Goal: Task Accomplishment & Management: Use online tool/utility

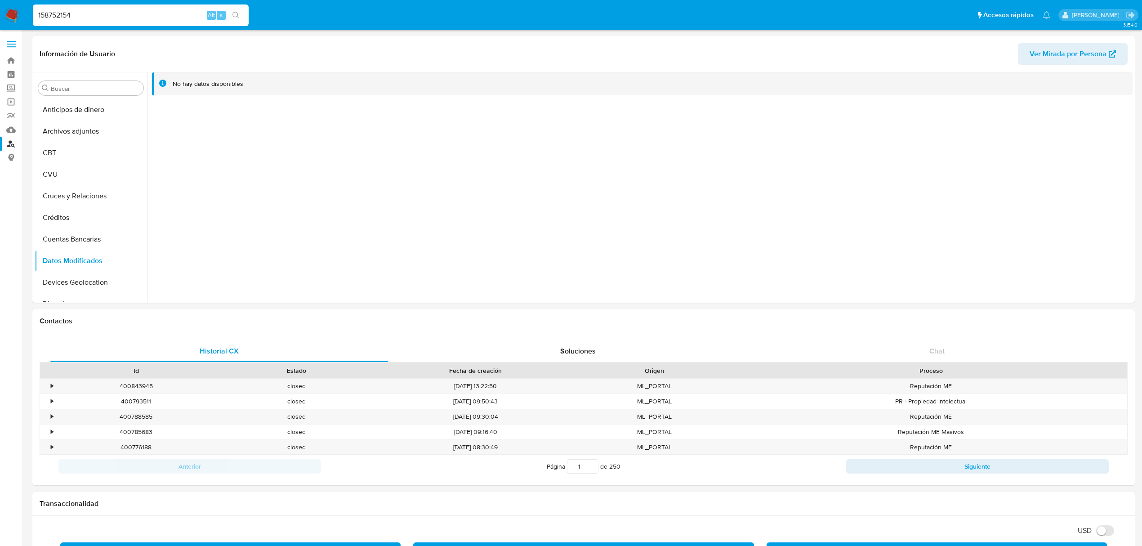
select select "10"
type input "1176849"
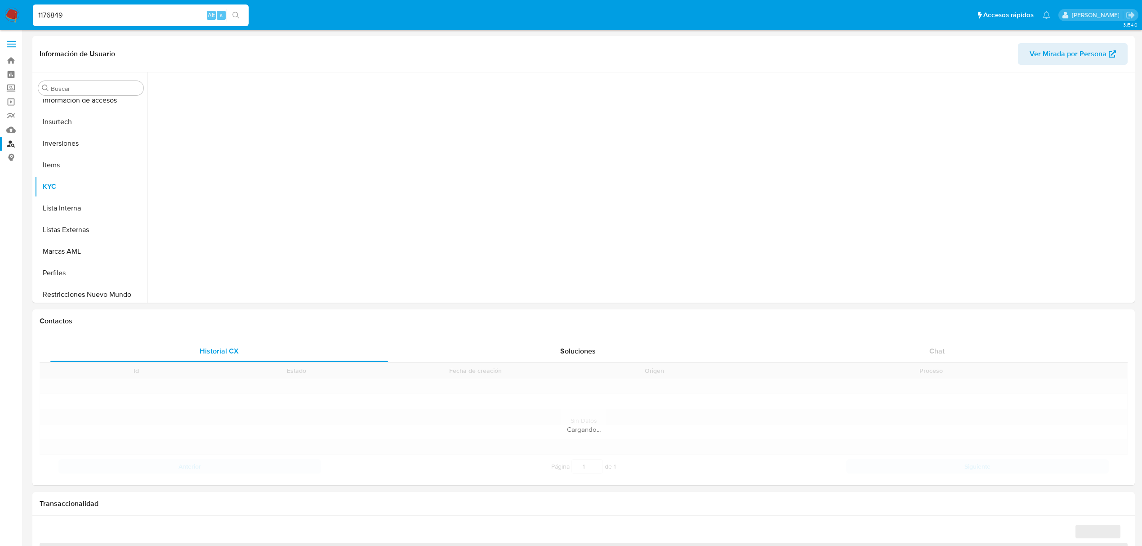
scroll to position [423, 0]
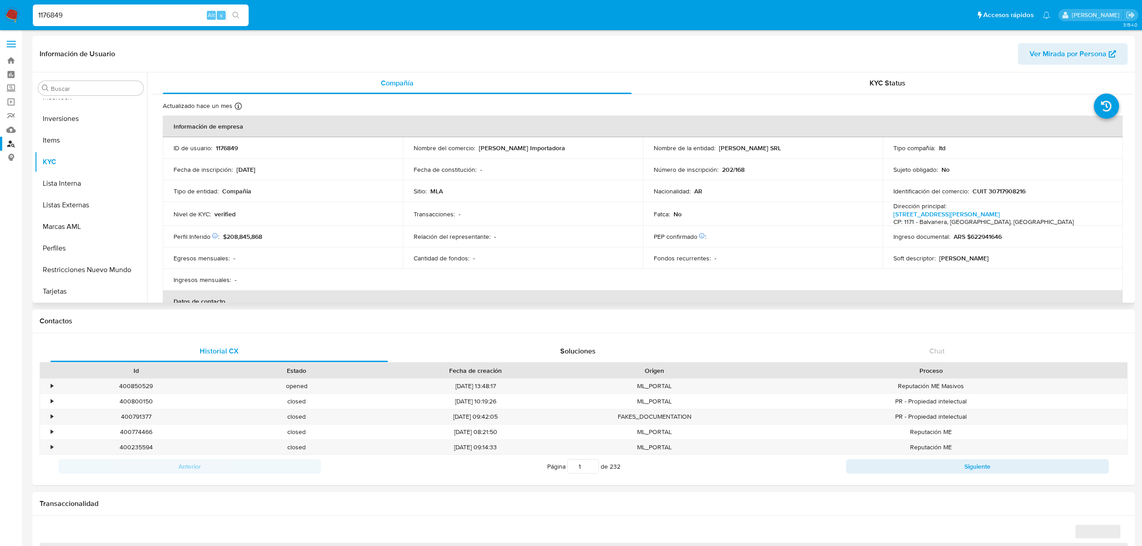
select select "10"
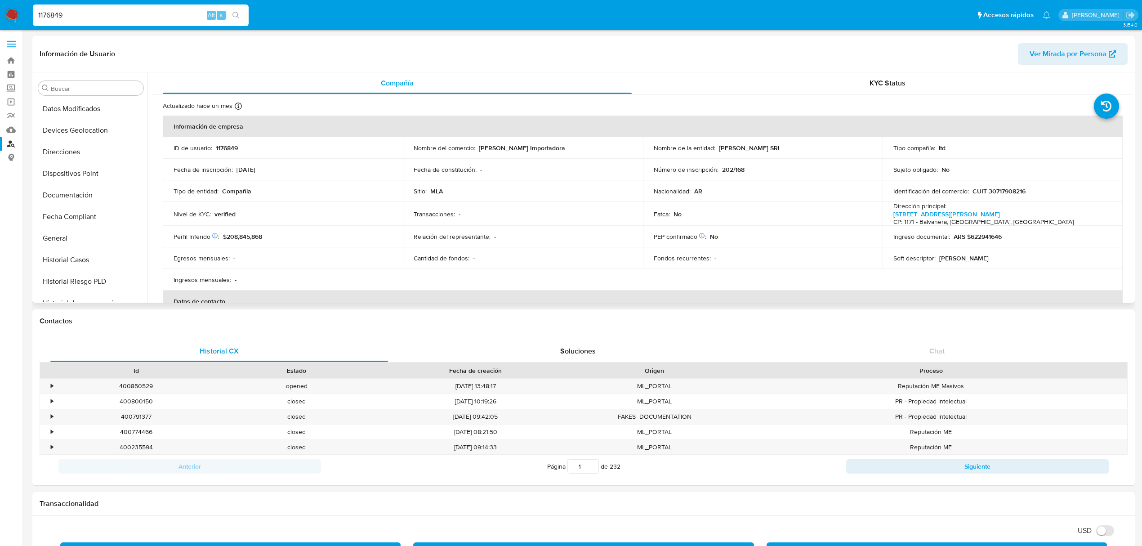
scroll to position [180, 0]
click at [65, 210] on button "General" at bounding box center [87, 211] width 105 height 22
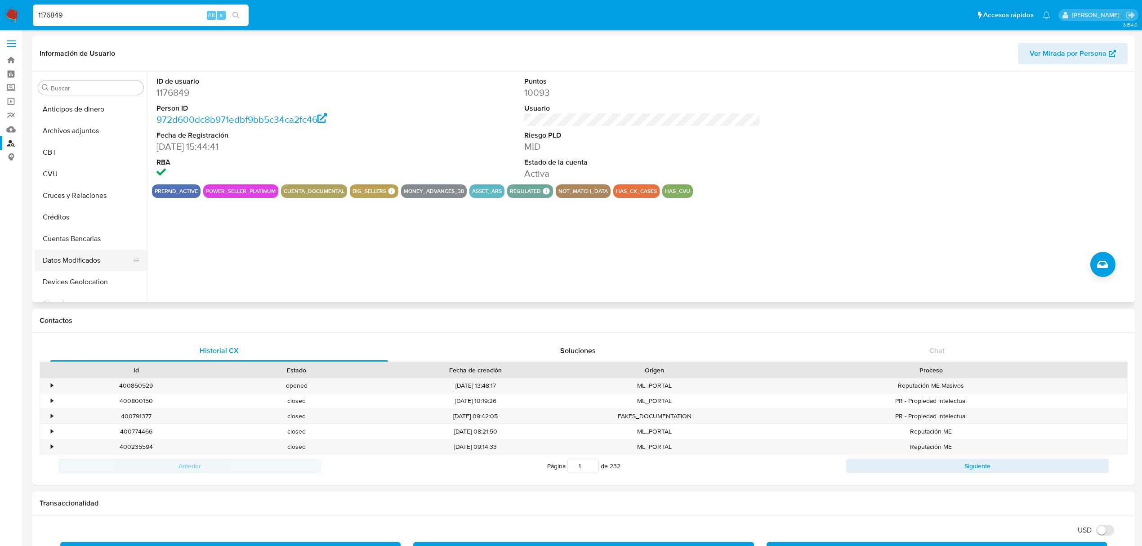
scroll to position [0, 0]
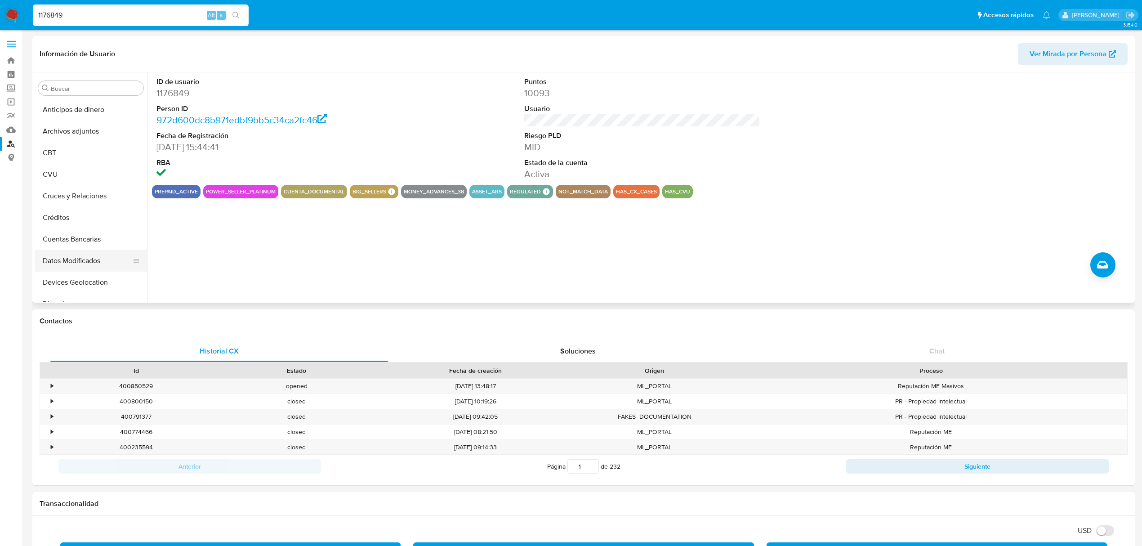
click at [134, 265] on div at bounding box center [136, 261] width 7 height 20
click at [133, 261] on icon at bounding box center [136, 260] width 7 height 7
click at [123, 257] on button "Datos Modificados" at bounding box center [87, 261] width 105 height 22
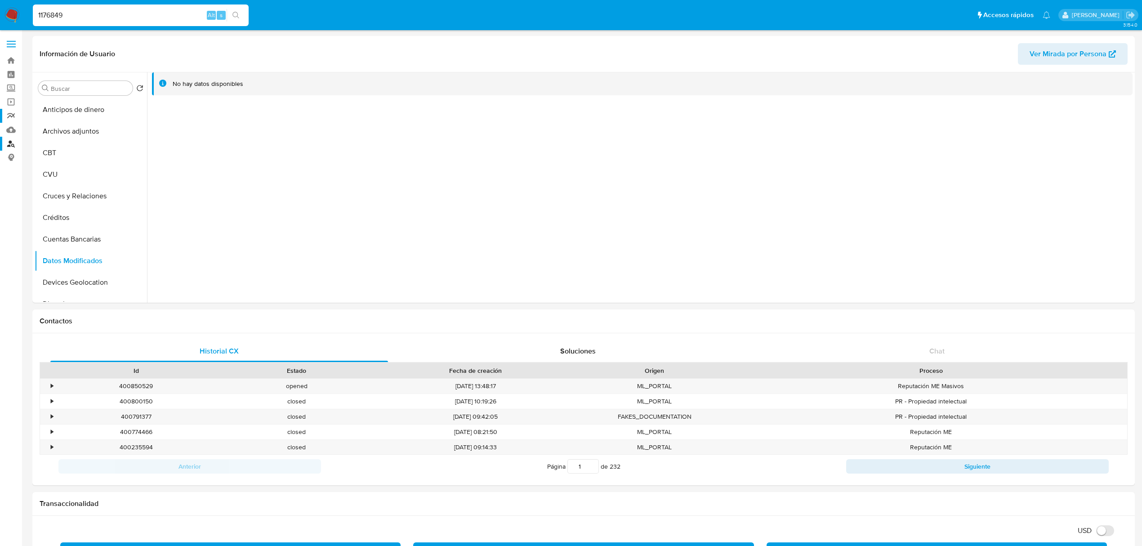
click at [9, 111] on link "Reportes" at bounding box center [53, 116] width 107 height 14
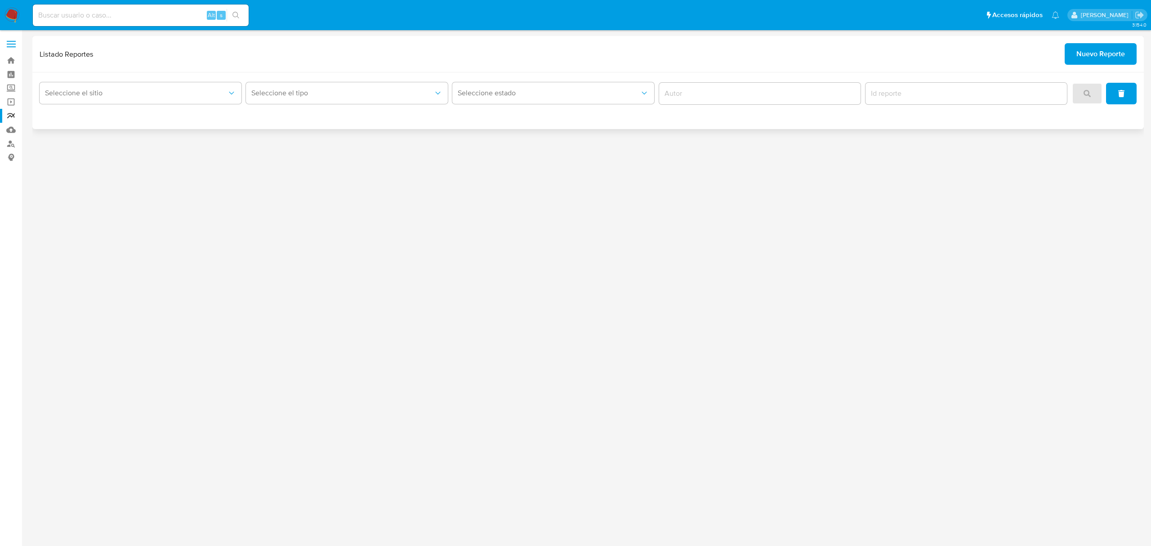
click at [1114, 59] on span "Nuevo Reporte" at bounding box center [1100, 54] width 49 height 20
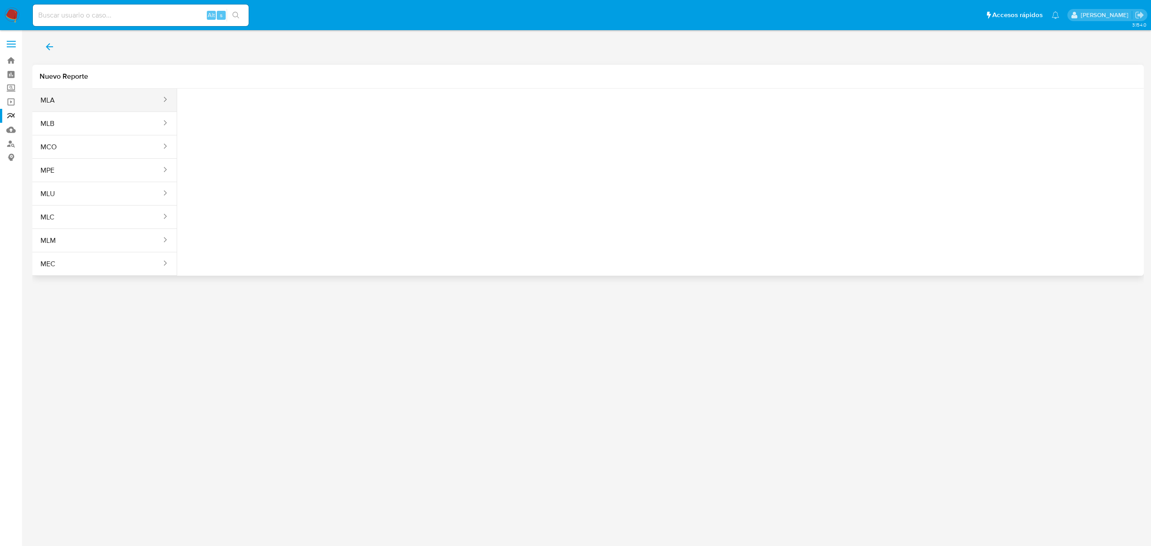
click at [128, 96] on button "MLA" at bounding box center [97, 100] width 130 height 22
click at [240, 105] on button "Seleccione una opcion" at bounding box center [233, 113] width 99 height 22
click at [245, 156] on div "LEGAJO UNICO" at bounding box center [231, 158] width 83 height 22
click at [360, 114] on span "CDI" at bounding box center [335, 112] width 79 height 9
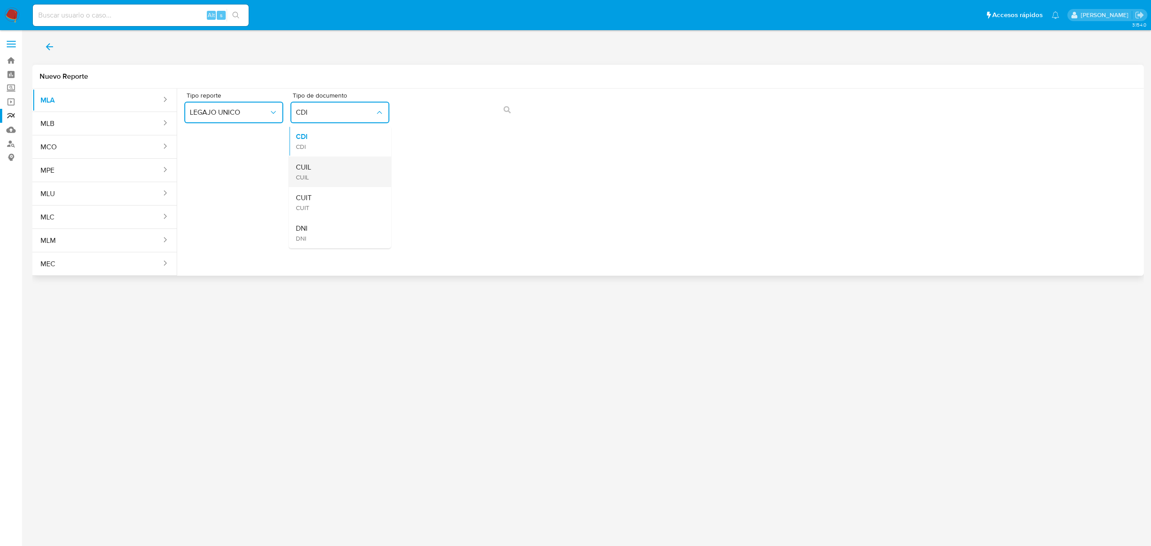
click at [362, 170] on div "CUIL CUIL" at bounding box center [337, 171] width 83 height 31
click at [497, 112] on button "action-search" at bounding box center [507, 110] width 31 height 22
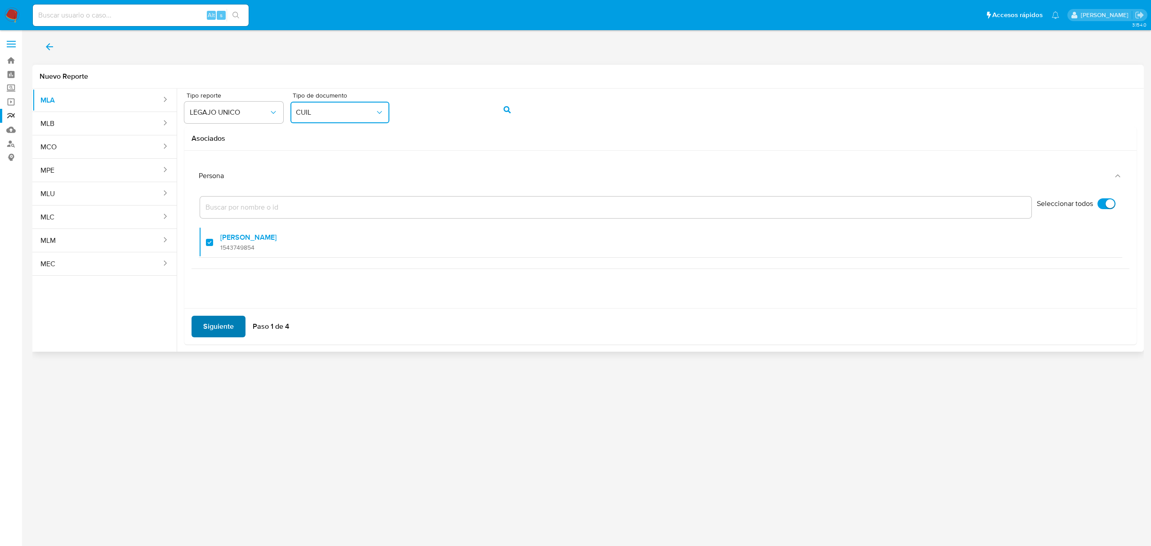
click at [229, 329] on span "Siguiente" at bounding box center [218, 326] width 31 height 20
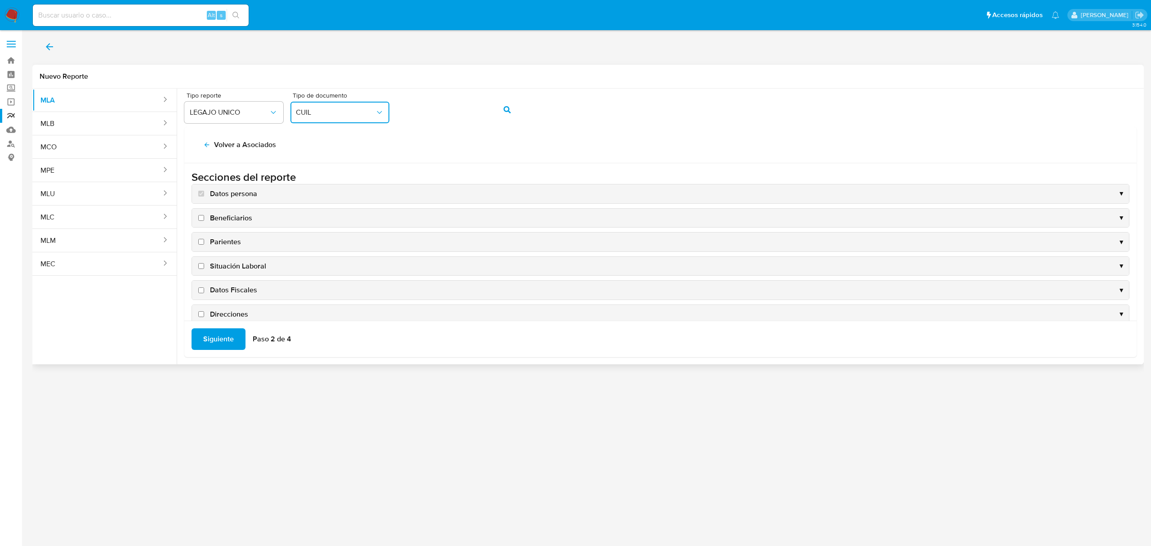
click at [250, 288] on span "Datos Fiscales" at bounding box center [233, 290] width 47 height 10
click at [204, 288] on input "Datos Fiscales" at bounding box center [201, 290] width 6 height 6
checkbox input "true"
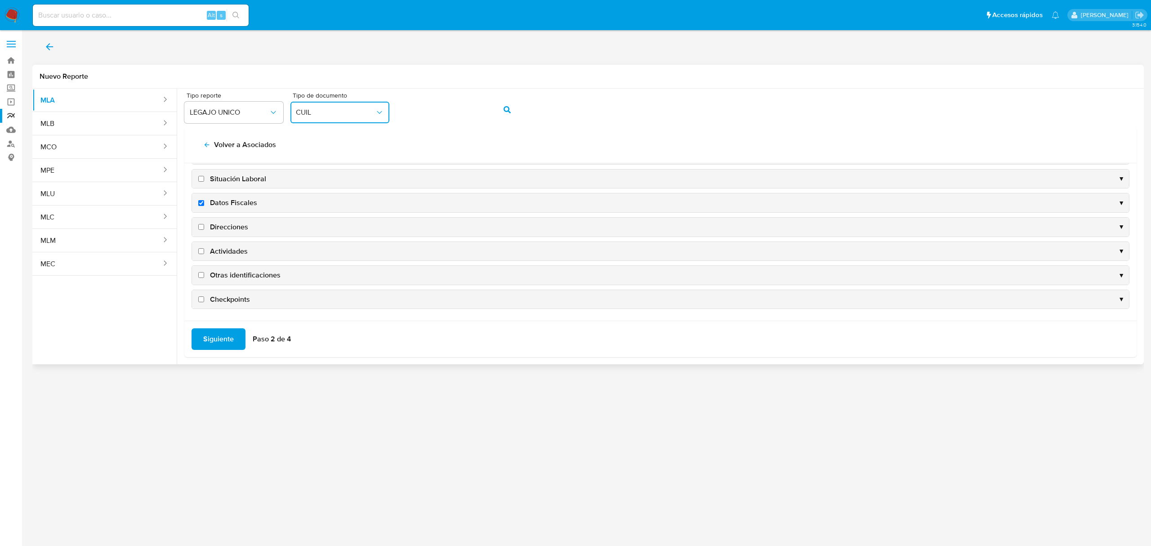
drag, startPoint x: 228, startPoint y: 230, endPoint x: 235, endPoint y: 224, distance: 8.9
click at [229, 229] on span "Direcciones" at bounding box center [229, 227] width 38 height 10
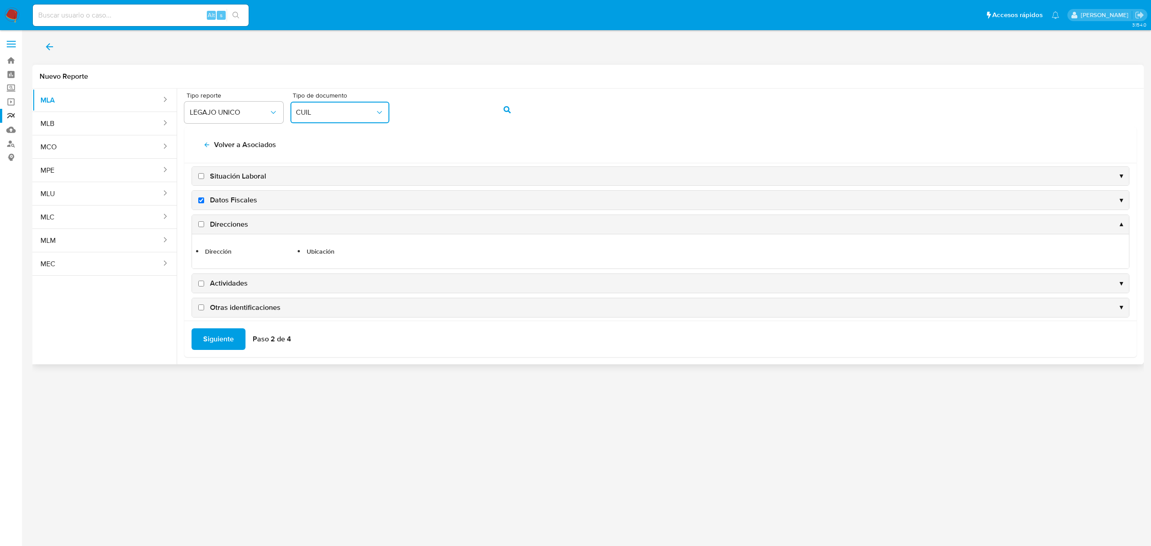
click at [235, 227] on span "Direcciones" at bounding box center [229, 224] width 38 height 10
click at [204, 227] on input "Direcciones" at bounding box center [201, 224] width 6 height 6
checkbox input "true"
click at [225, 282] on span "Actividades" at bounding box center [229, 283] width 38 height 10
click at [204, 282] on input "Actividades" at bounding box center [201, 283] width 6 height 6
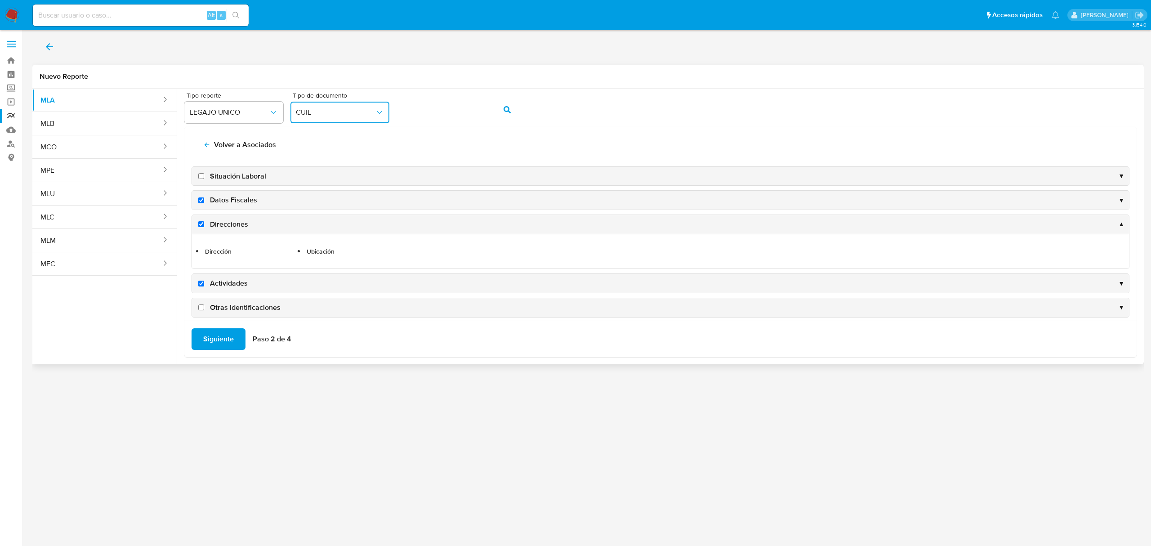
checkbox input "true"
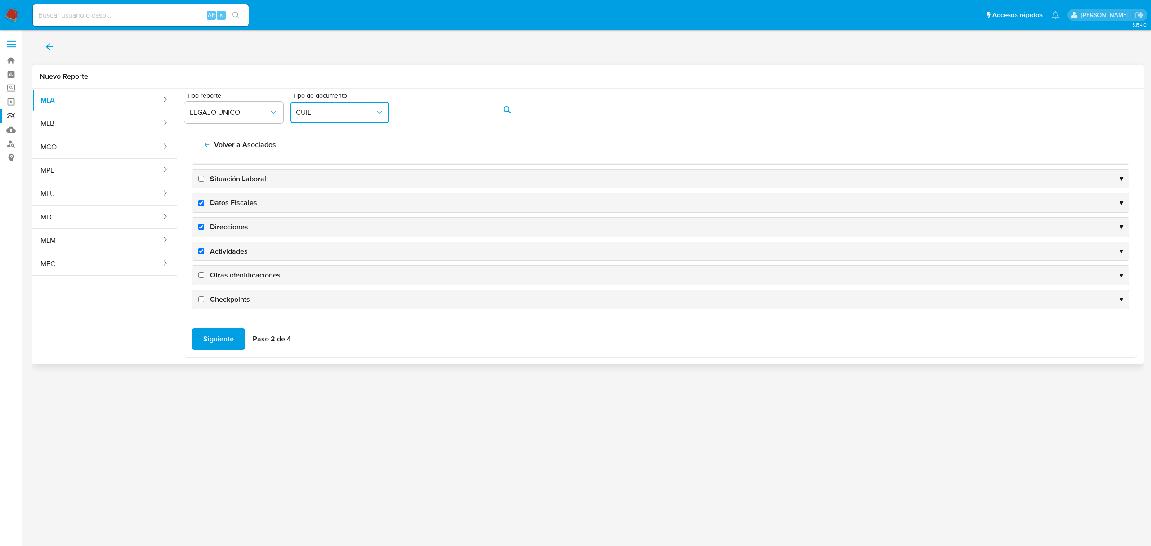
click at [245, 274] on span "Otras identificaciones" at bounding box center [245, 275] width 71 height 10
click at [204, 274] on input "Otras identificaciones" at bounding box center [201, 275] width 6 height 6
checkbox input "true"
click at [227, 326] on div "Siguiente Paso 2 de 4" at bounding box center [660, 338] width 952 height 36
click at [223, 349] on span "Siguiente" at bounding box center [218, 339] width 31 height 20
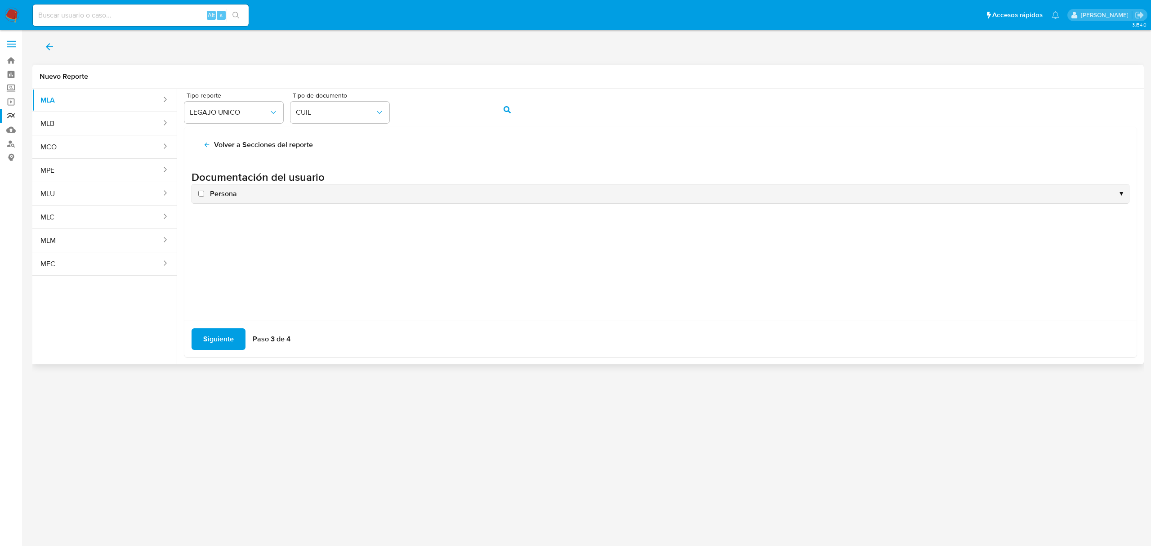
scroll to position [0, 0]
click at [220, 191] on span "Persona" at bounding box center [223, 194] width 27 height 10
click at [204, 191] on input "Persona" at bounding box center [201, 194] width 6 height 6
checkbox input "true"
click at [227, 333] on span "Siguiente" at bounding box center [218, 339] width 31 height 20
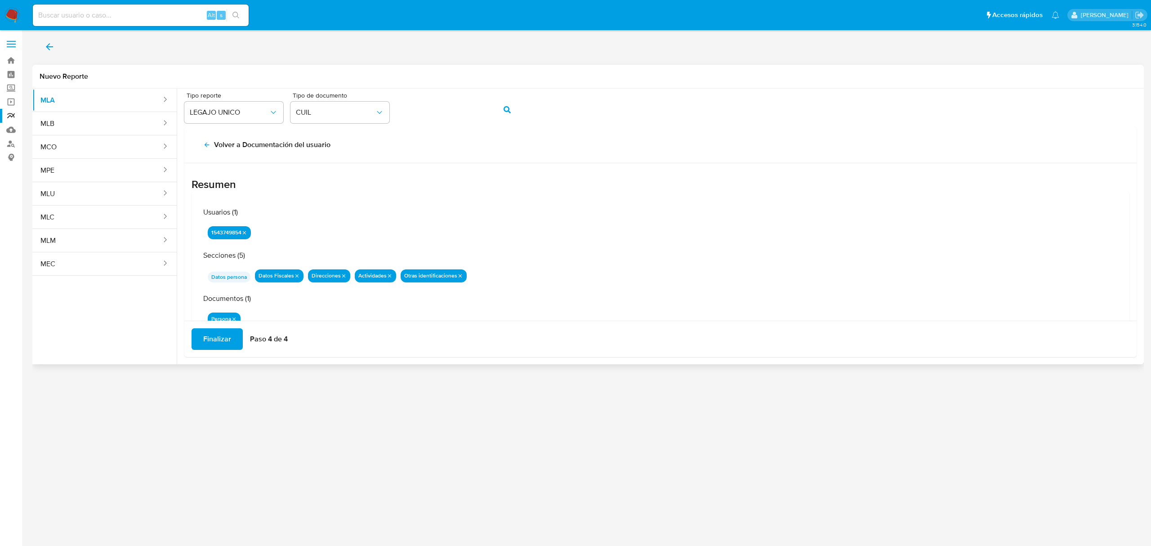
click at [222, 342] on span "Finalizar" at bounding box center [217, 339] width 28 height 20
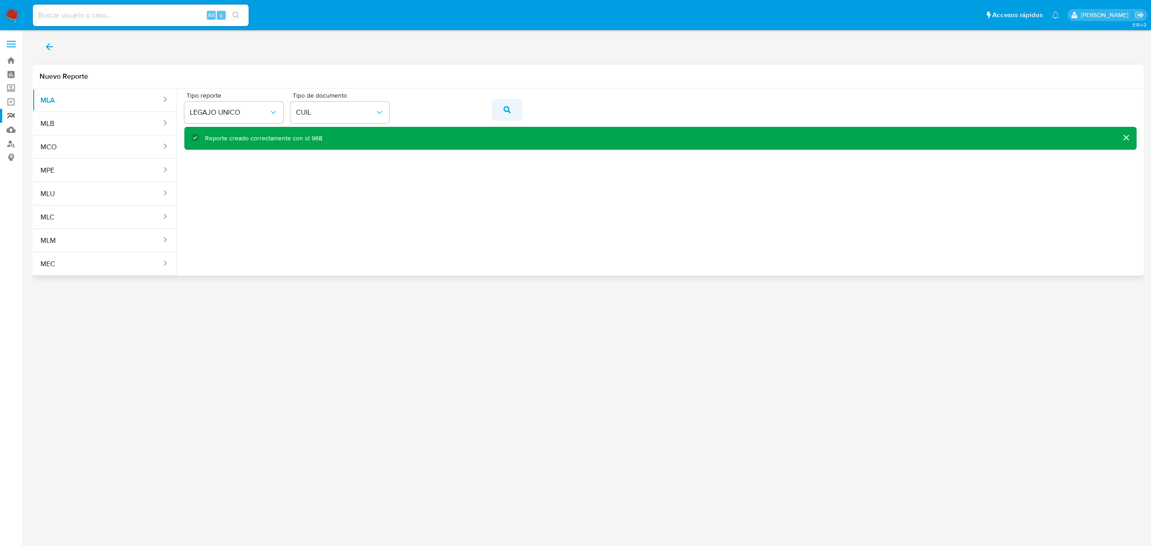
click at [509, 110] on icon "action-search" at bounding box center [506, 109] width 7 height 7
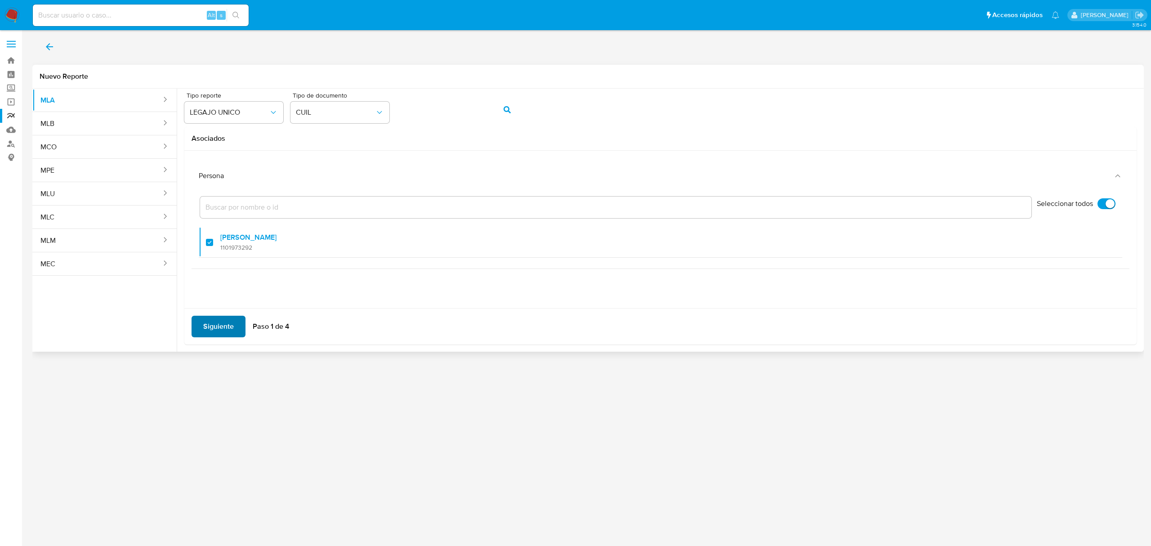
click at [224, 330] on span "Siguiente" at bounding box center [218, 326] width 31 height 20
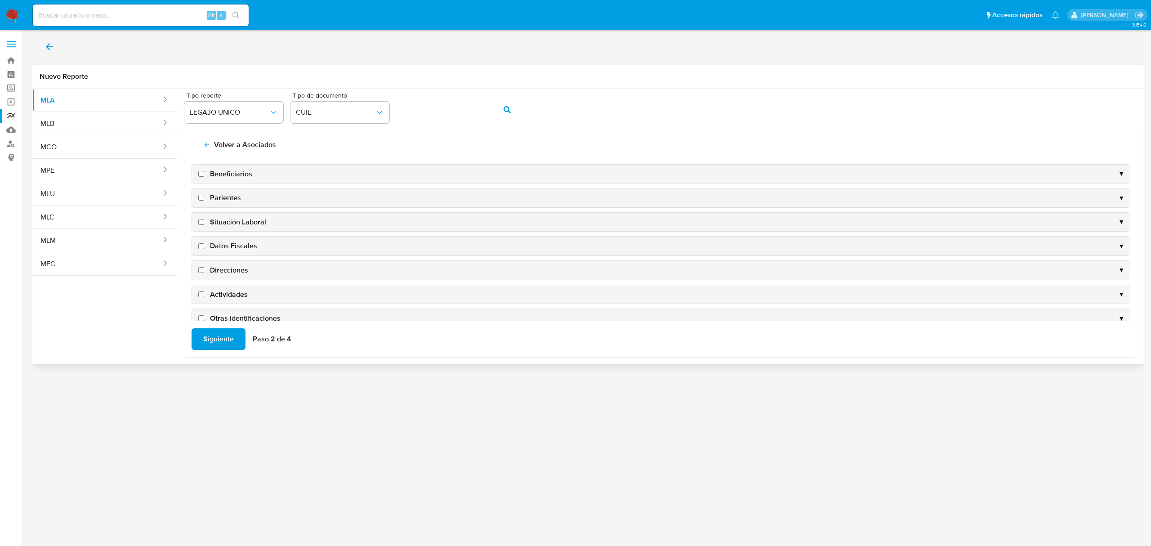
scroll to position [90, 0]
click at [240, 205] on span "Datos Fiscales" at bounding box center [233, 203] width 47 height 10
click at [204, 205] on input "Datos Fiscales" at bounding box center [201, 203] width 6 height 6
checkbox input "true"
click at [232, 222] on span "Direcciones" at bounding box center [229, 227] width 38 height 10
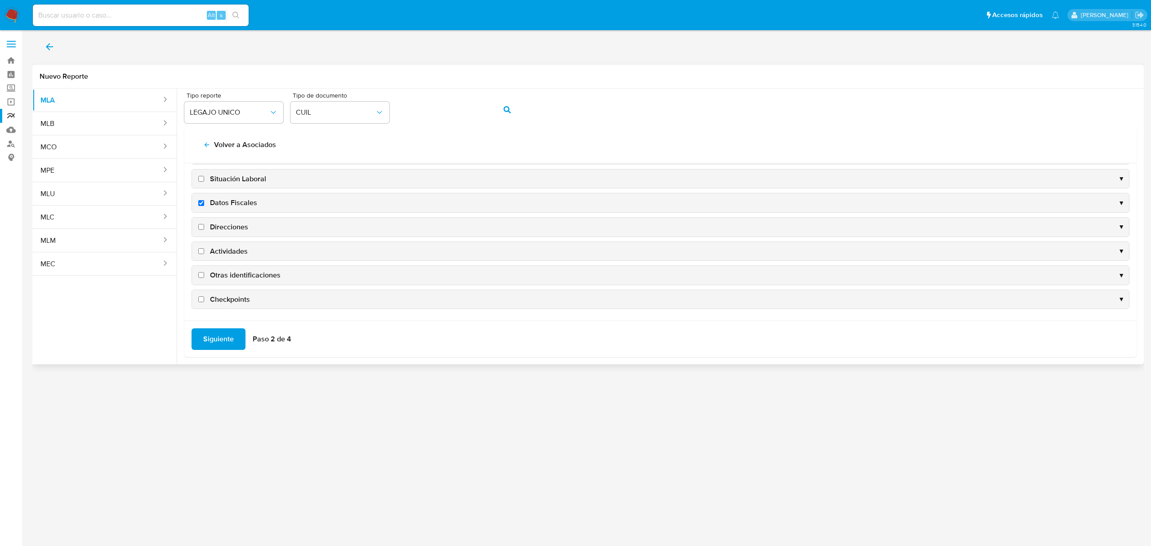
click at [204, 224] on input "Direcciones" at bounding box center [201, 227] width 6 height 6
checkbox input "true"
click at [225, 251] on span "Actividades" at bounding box center [229, 251] width 38 height 10
click at [204, 251] on input "Actividades" at bounding box center [201, 251] width 6 height 6
checkbox input "true"
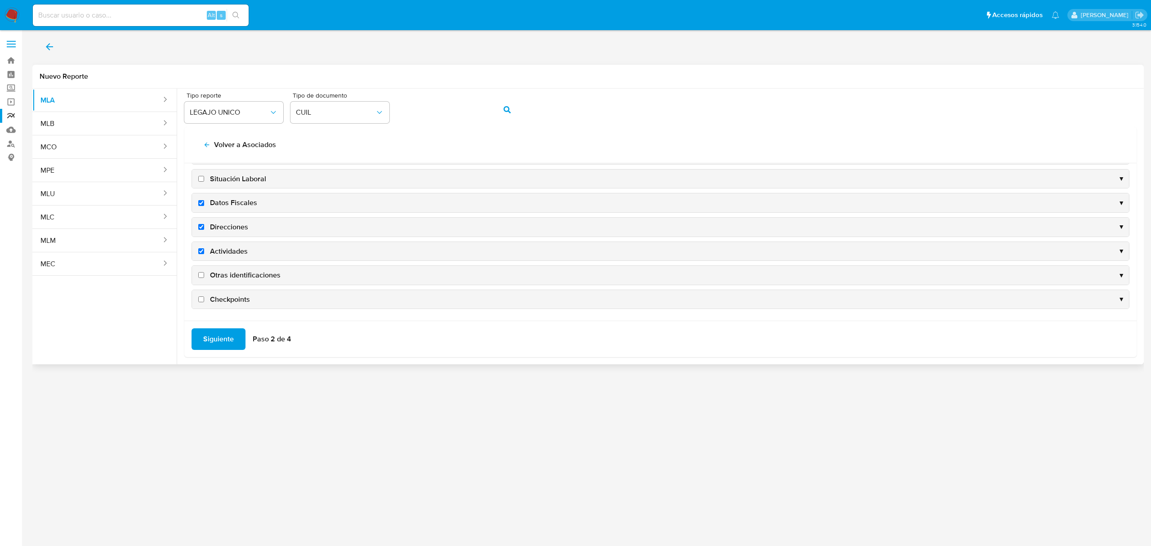
click at [236, 272] on span "Otras identificaciones" at bounding box center [245, 275] width 71 height 10
click at [204, 272] on input "Otras identificaciones" at bounding box center [201, 275] width 6 height 6
checkbox input "true"
click at [218, 342] on span "Siguiente" at bounding box center [218, 339] width 31 height 20
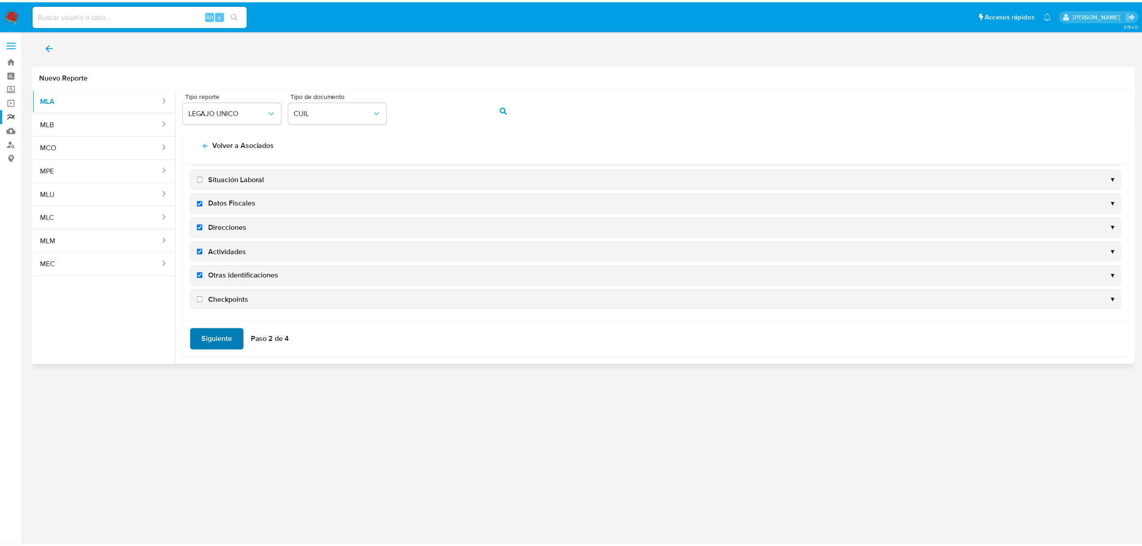
scroll to position [0, 0]
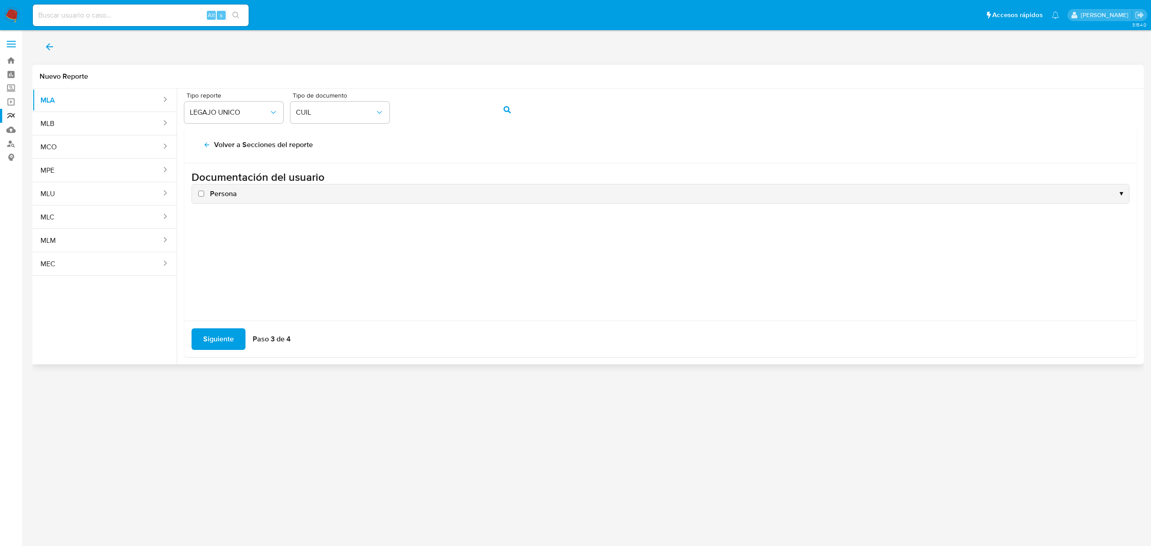
click at [229, 189] on span "Persona" at bounding box center [223, 194] width 27 height 10
click at [204, 191] on input "Persona" at bounding box center [201, 194] width 6 height 6
checkbox input "true"
click at [222, 329] on span "Siguiente" at bounding box center [218, 339] width 31 height 20
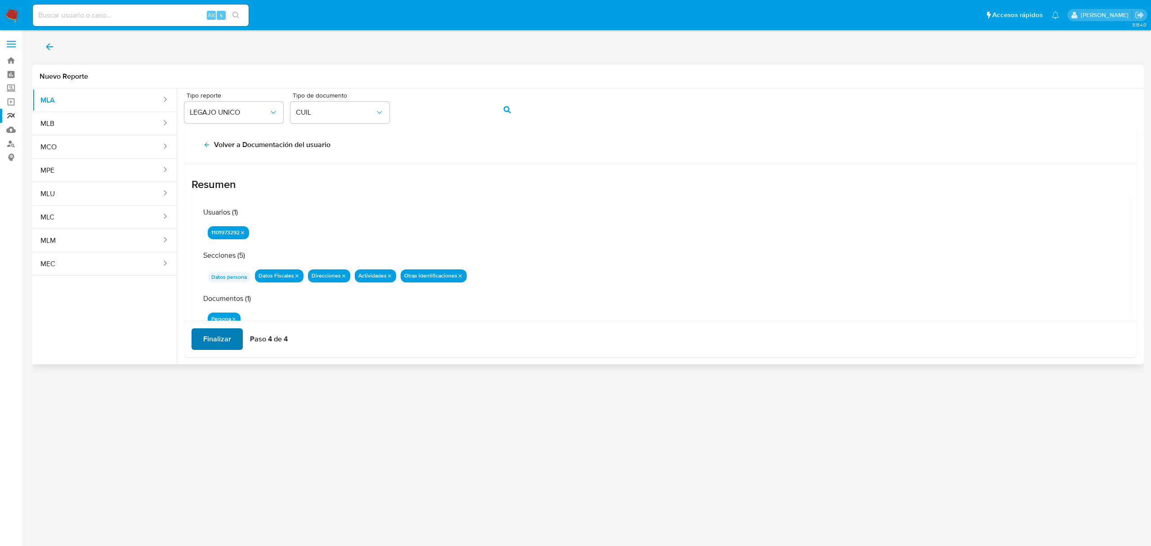
click at [219, 338] on span "Finalizar" at bounding box center [217, 339] width 28 height 20
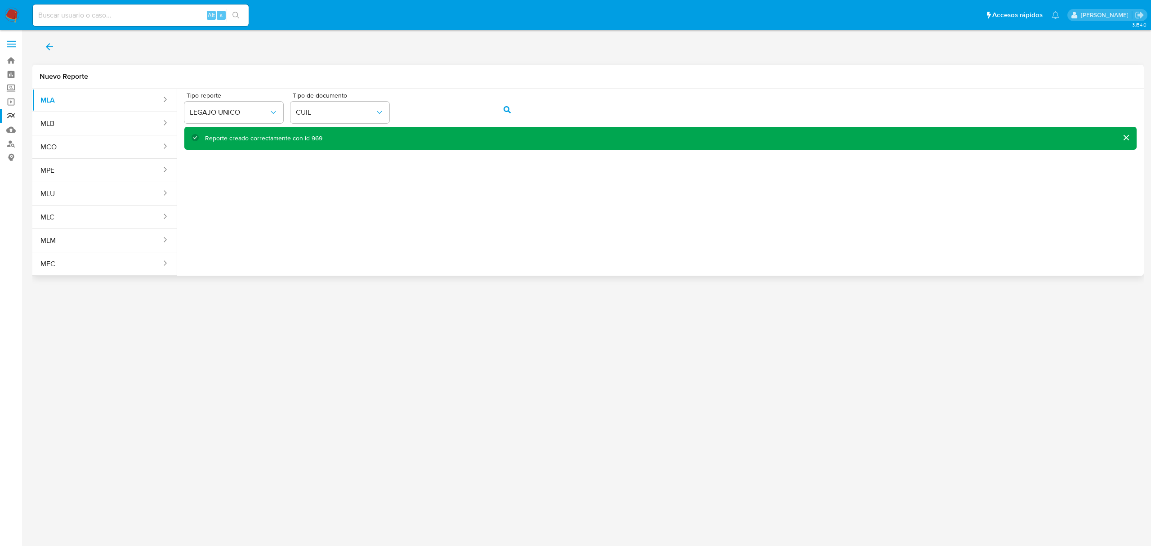
click at [49, 41] on icon "back" at bounding box center [49, 46] width 11 height 11
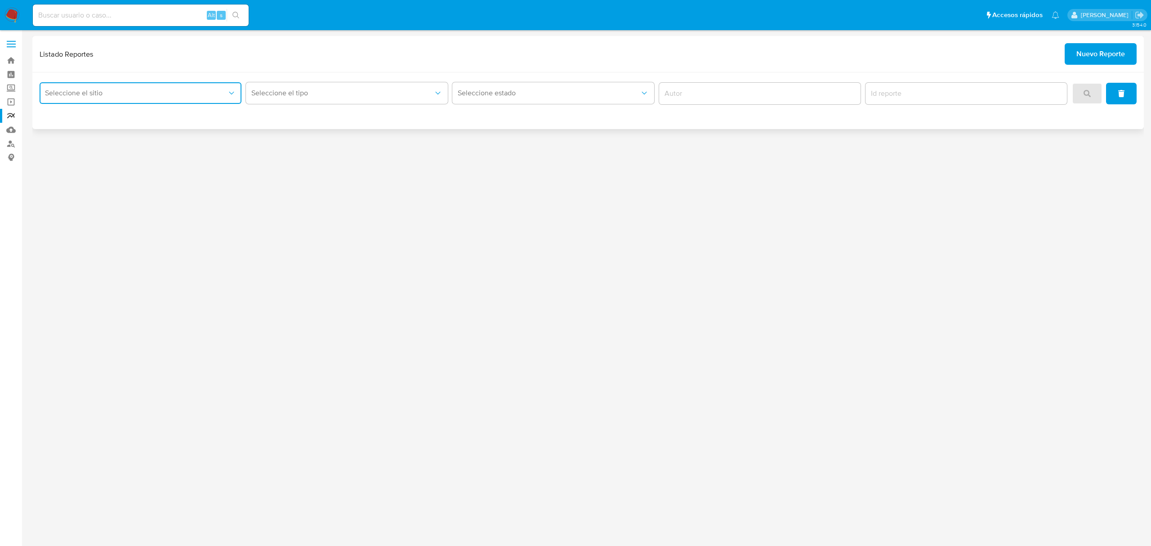
click at [116, 94] on span "Seleccione el sitio" at bounding box center [136, 93] width 182 height 9
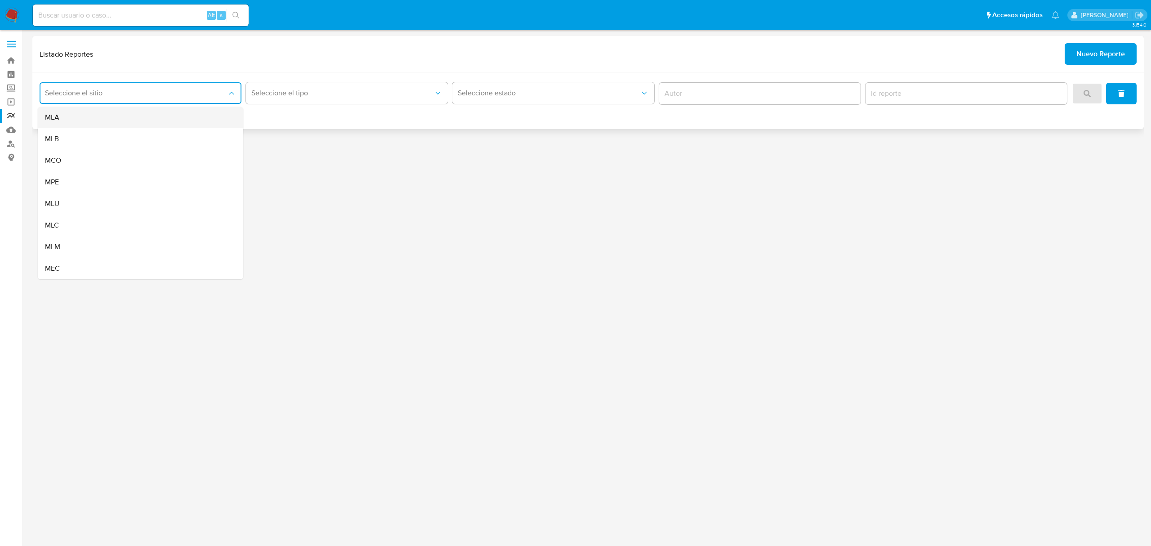
click at [116, 116] on div "MLA" at bounding box center [138, 118] width 186 height 22
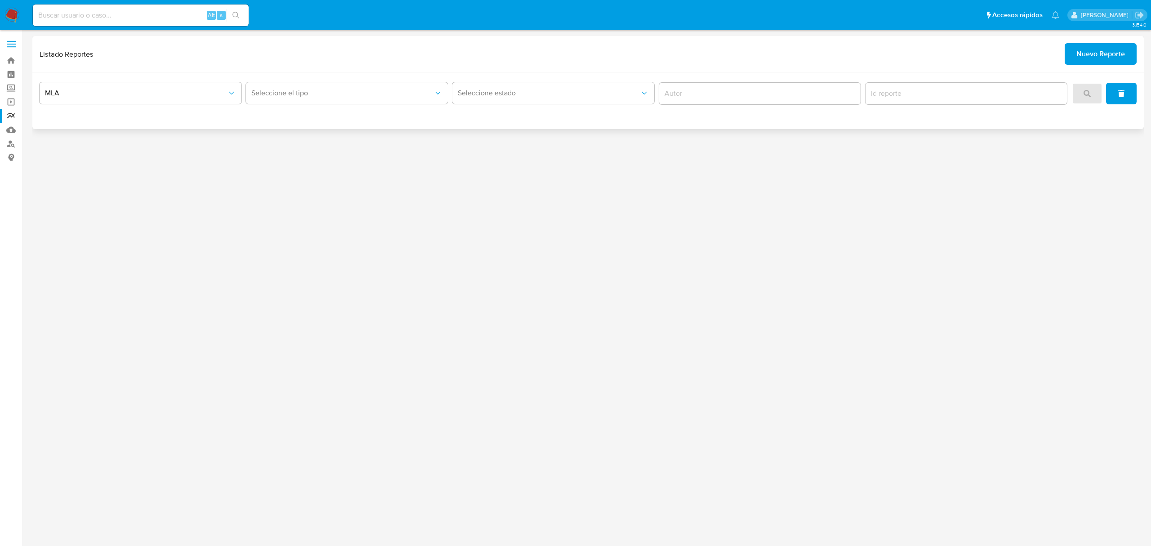
click at [279, 105] on div "Seleccione el tipo" at bounding box center [347, 94] width 202 height 28
click at [294, 100] on button "Seleccione el tipo" at bounding box center [347, 93] width 202 height 22
click at [324, 137] on div "LEGAJO UNICO" at bounding box center [344, 139] width 186 height 22
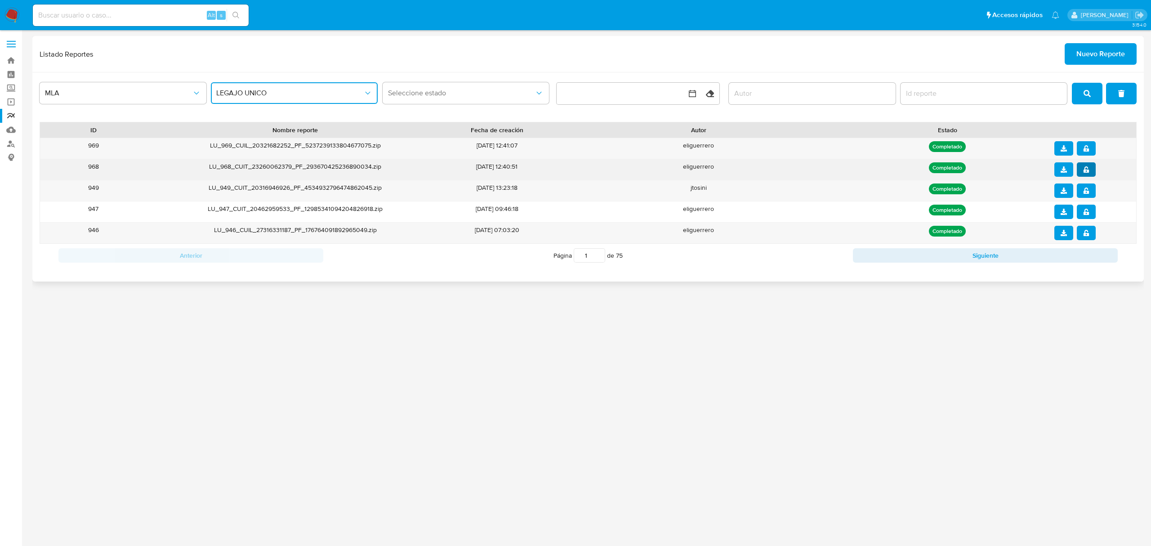
click at [1085, 172] on icon "notify_security" at bounding box center [1086, 169] width 6 height 6
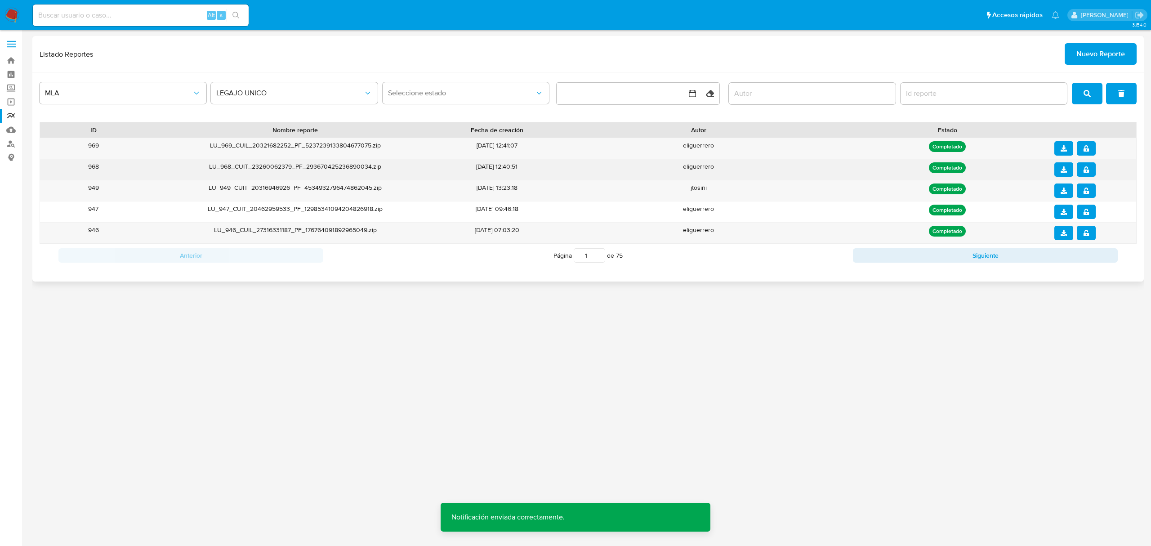
click at [1062, 171] on icon "download" at bounding box center [1063, 169] width 6 height 6
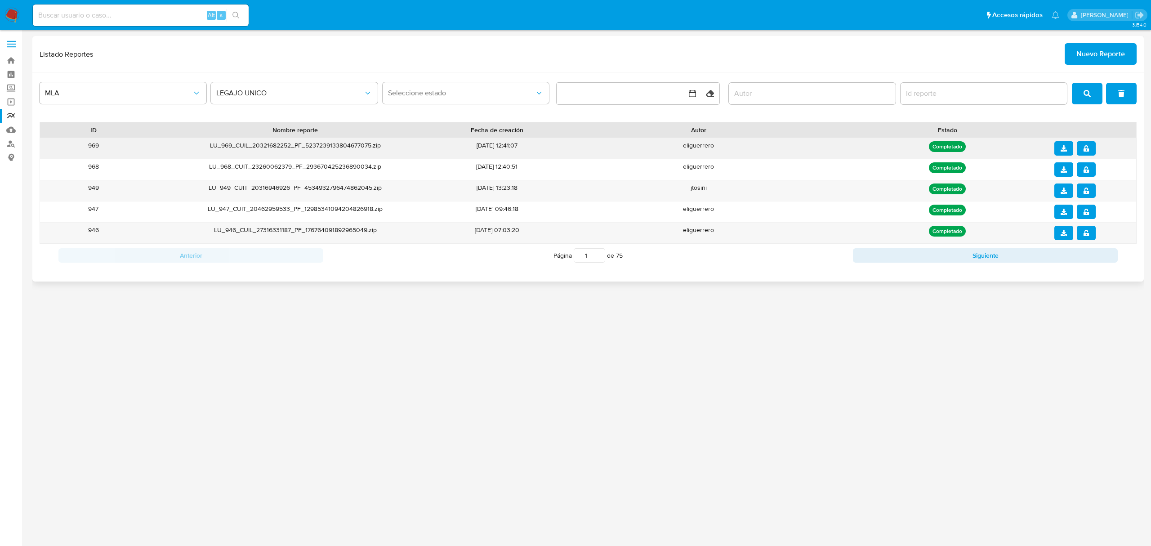
click at [1084, 148] on icon "notify_security" at bounding box center [1086, 148] width 6 height 6
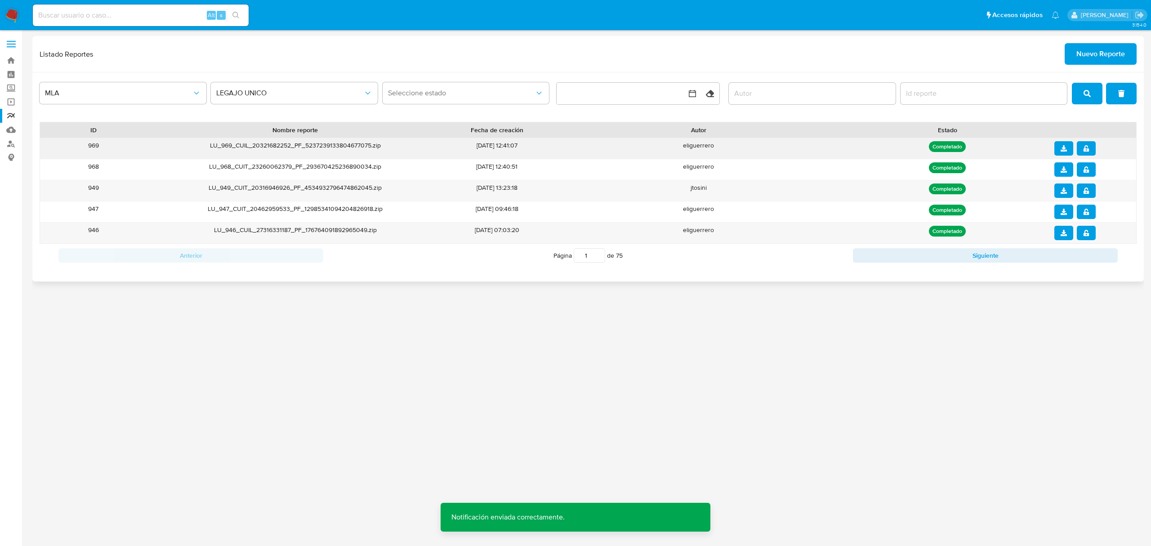
click at [1062, 148] on icon "download" at bounding box center [1063, 148] width 6 height 6
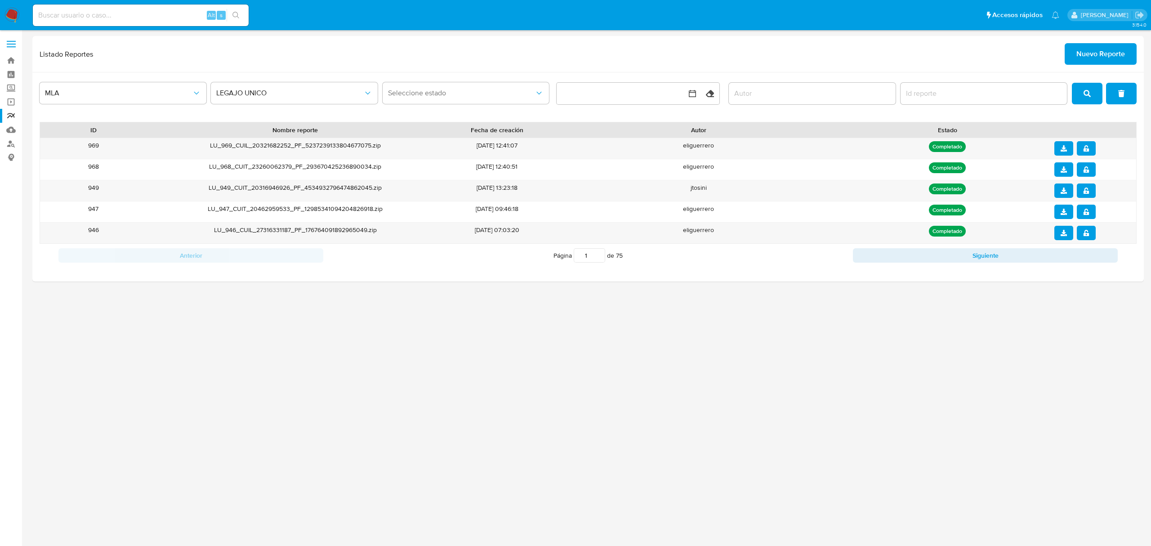
click at [148, 22] on div "Alt s" at bounding box center [141, 15] width 216 height 22
click at [145, 15] on input at bounding box center [141, 15] width 216 height 12
paste input "189032330"
type input "189032330"
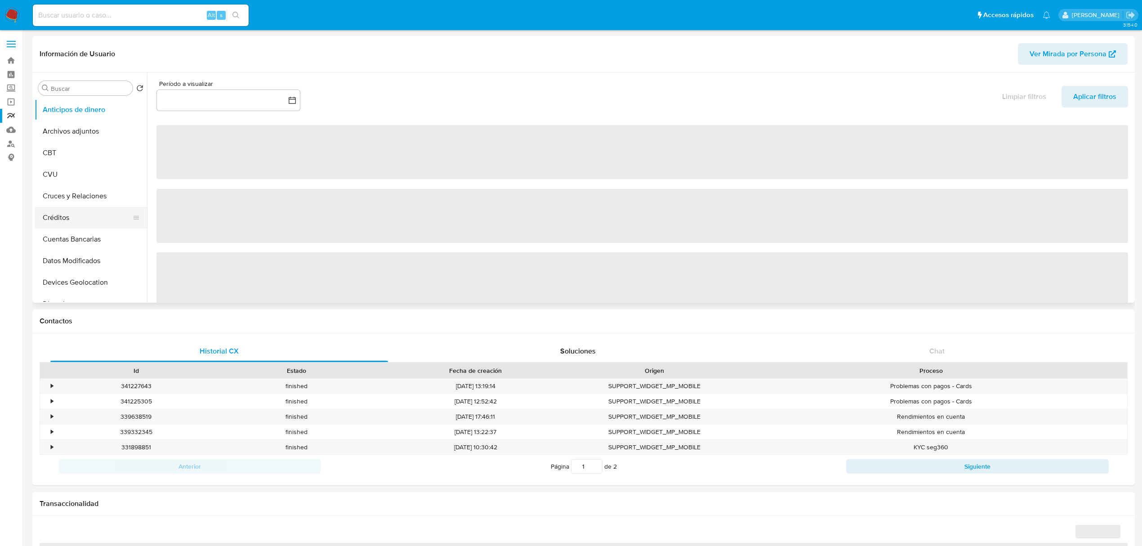
select select "10"
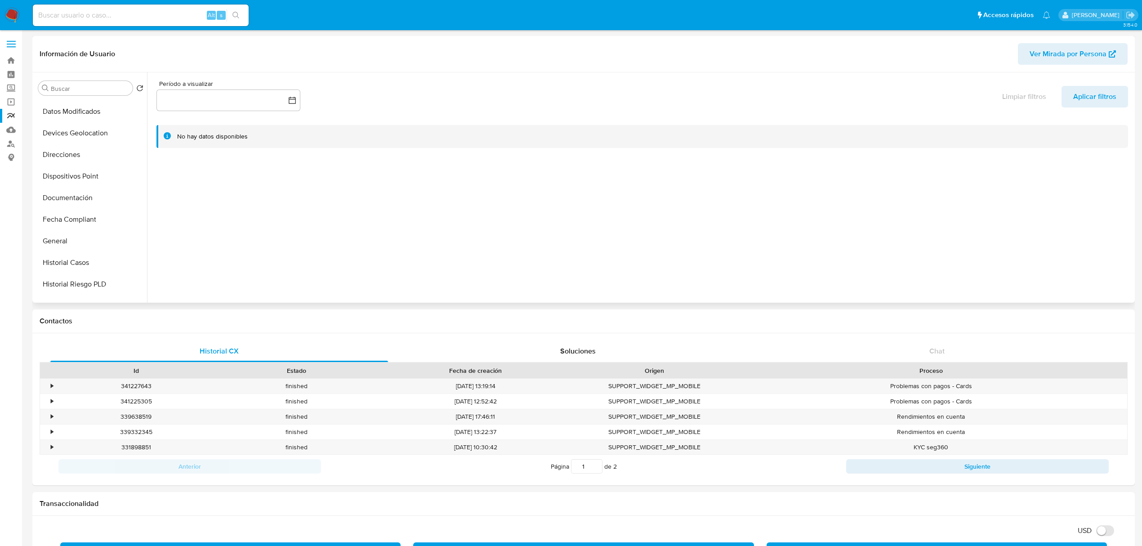
scroll to position [299, 0]
click at [73, 239] on button "Inversiones" at bounding box center [87, 242] width 105 height 22
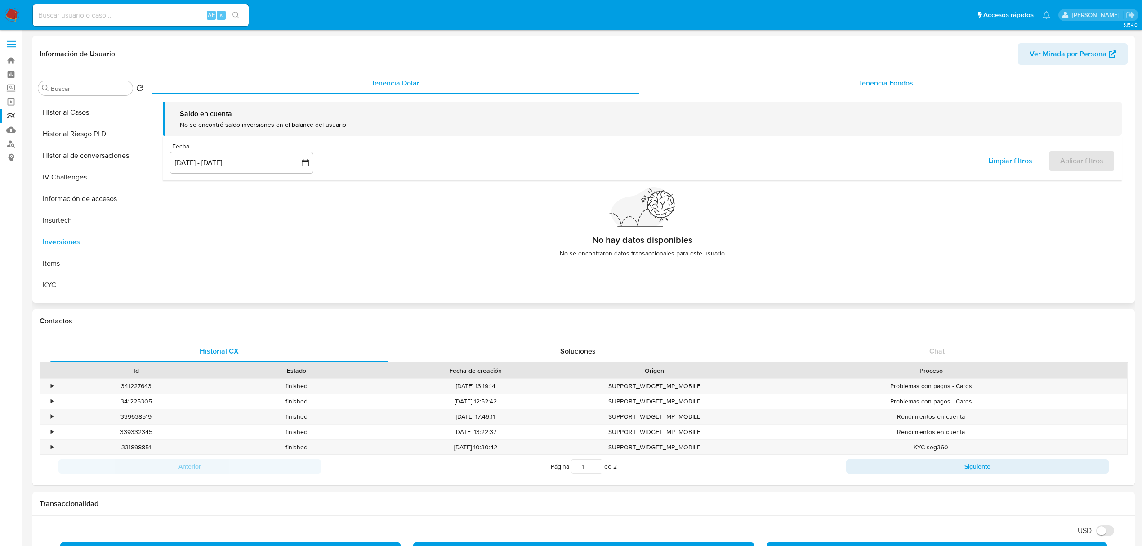
click at [898, 82] on span "Tenencia Fondos" at bounding box center [886, 83] width 54 height 10
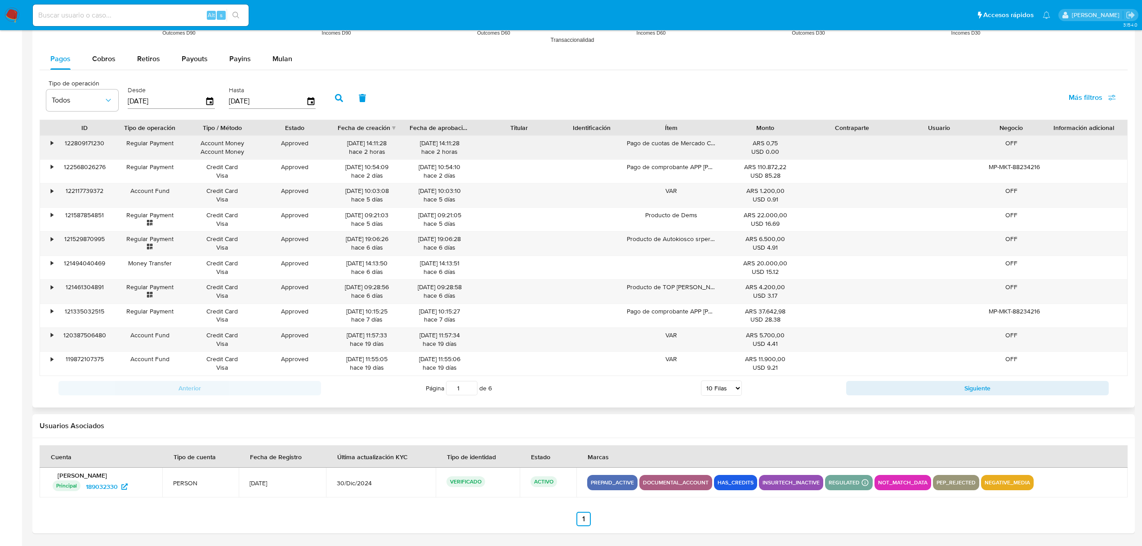
scroll to position [835, 0]
click at [167, 9] on input at bounding box center [141, 15] width 216 height 12
paste input "80919207"
type input "80919207"
click at [236, 15] on icon "search-icon" at bounding box center [235, 15] width 7 height 7
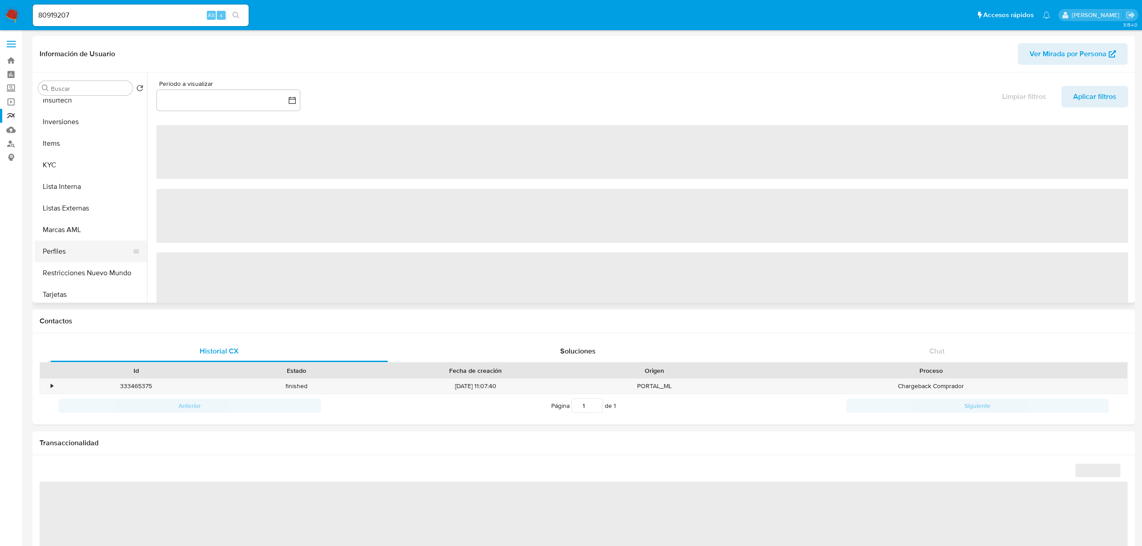
select select "10"
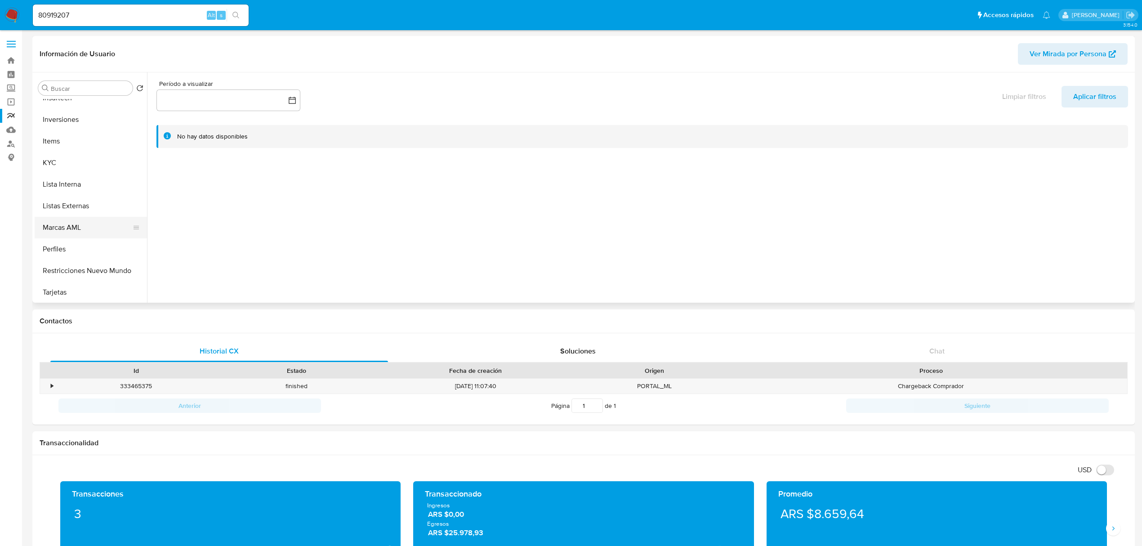
scroll to position [423, 0]
click at [90, 301] on button "Tarjetas" at bounding box center [87, 291] width 105 height 22
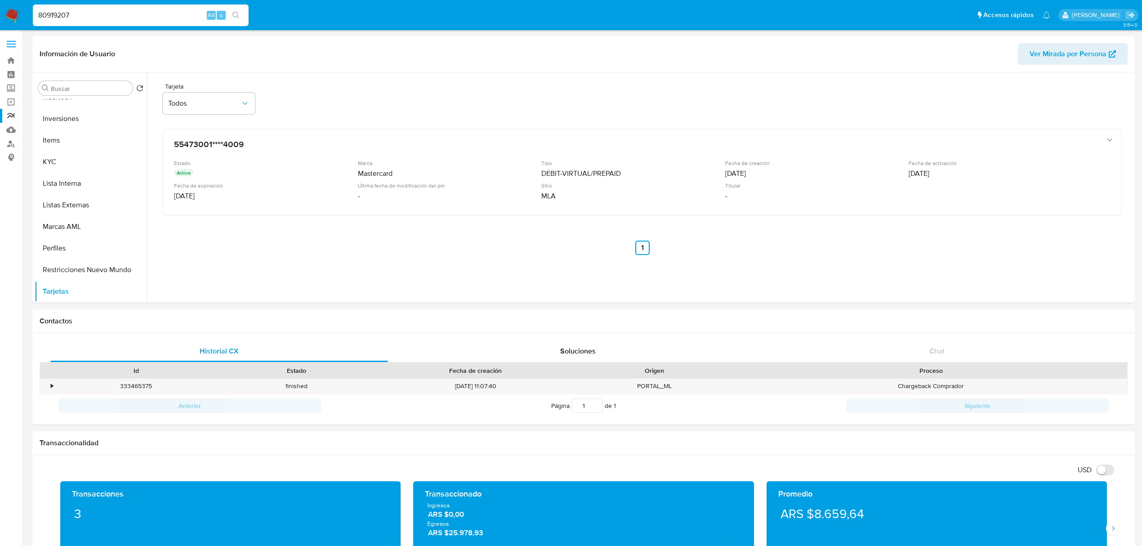
drag, startPoint x: 99, startPoint y: 13, endPoint x: 8, endPoint y: -2, distance: 93.0
paste input "294531828"
type input "294531828"
click at [235, 15] on icon "search-icon" at bounding box center [235, 15] width 7 height 7
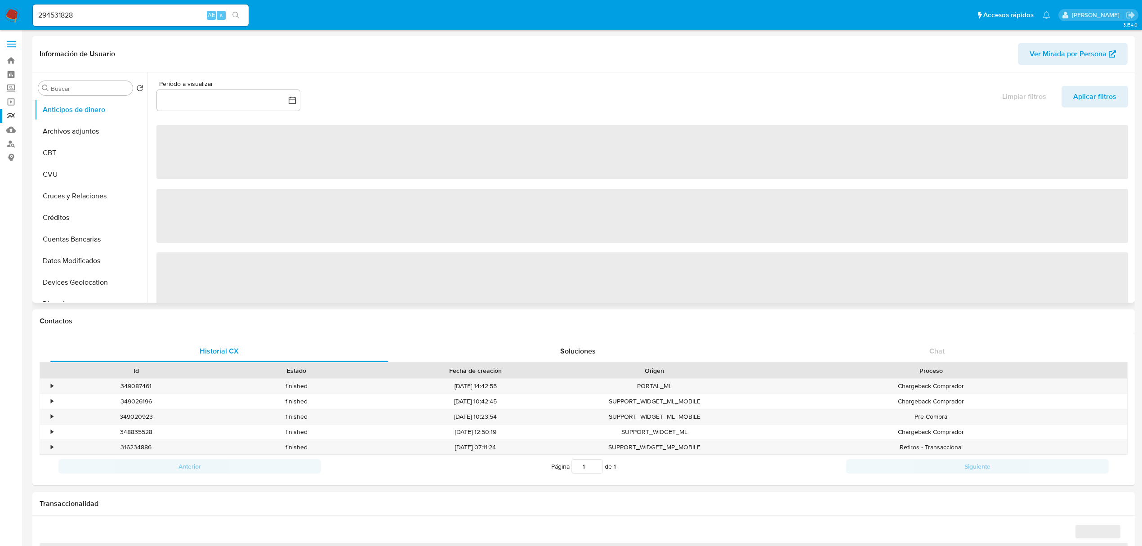
select select "10"
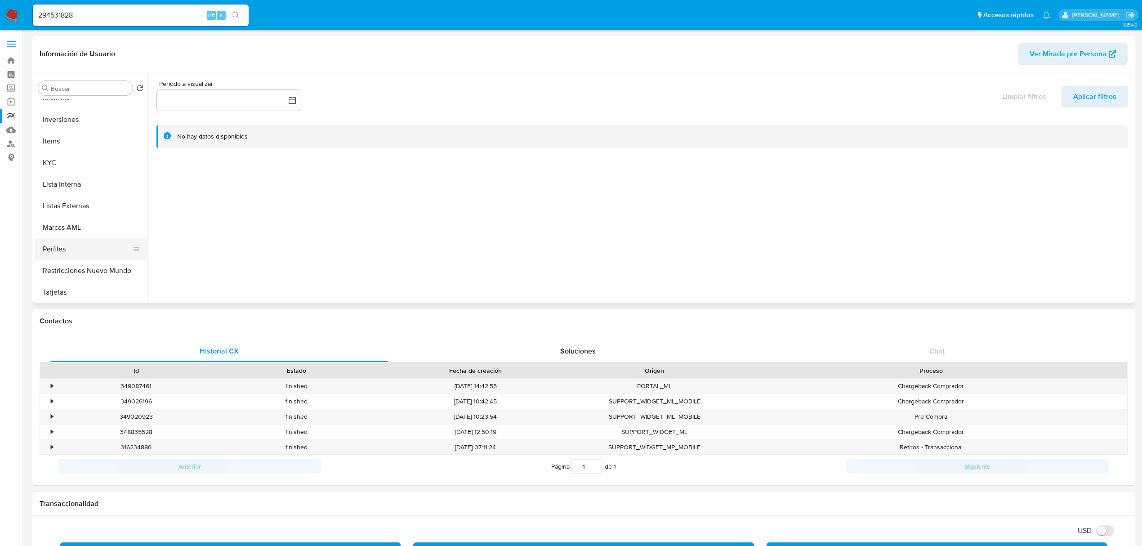
scroll to position [423, 0]
click at [80, 285] on button "Tarjetas" at bounding box center [87, 291] width 105 height 22
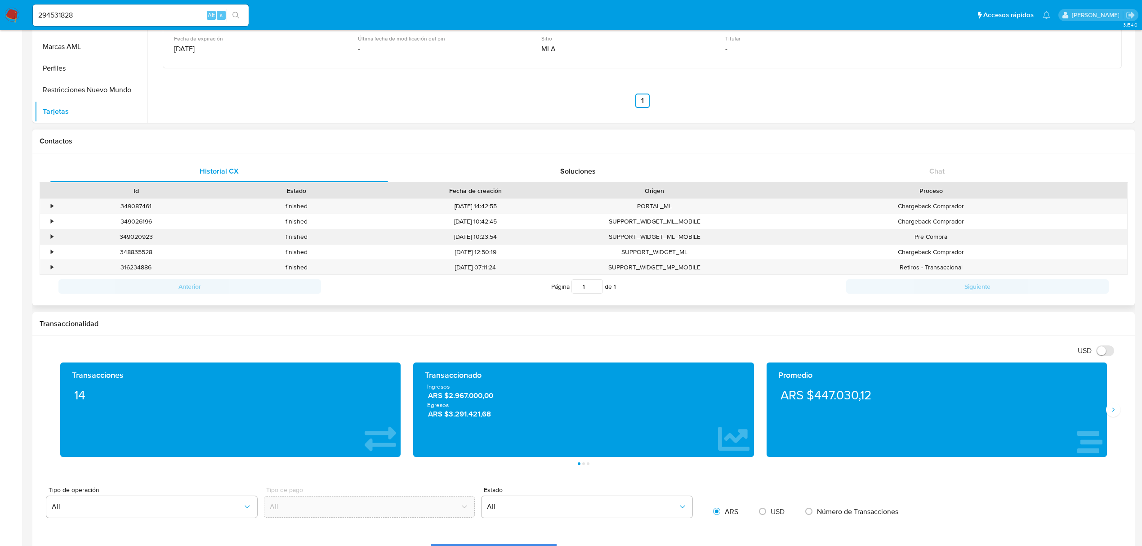
scroll to position [0, 0]
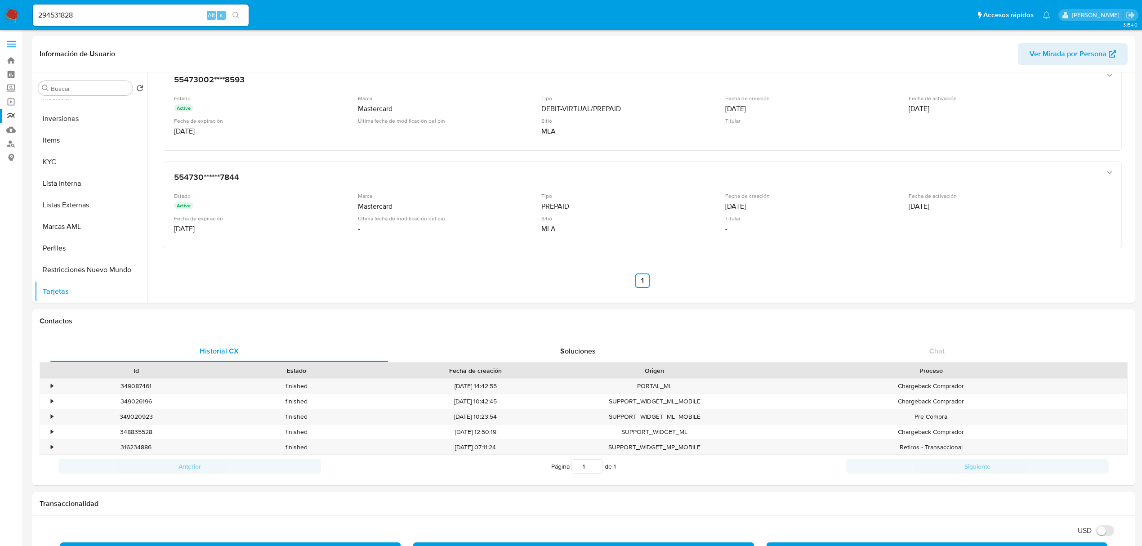
click at [148, 13] on input "294531828" at bounding box center [141, 15] width 216 height 12
paste input "80919207"
drag, startPoint x: 171, startPoint y: 11, endPoint x: -41, endPoint y: 0, distance: 212.9
paste input
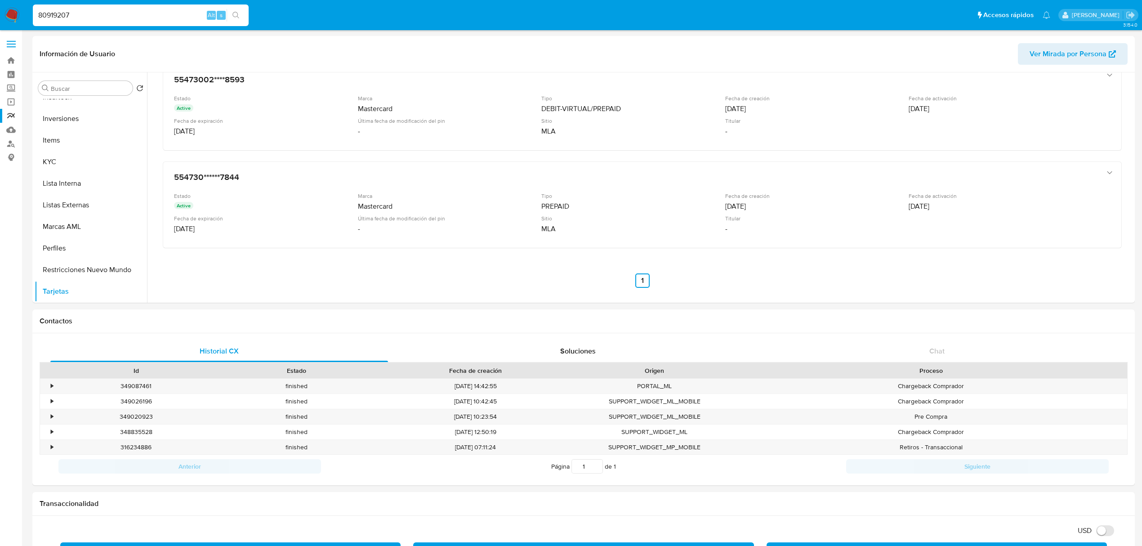
type input "80919207"
click at [229, 12] on button "search-icon" at bounding box center [236, 15] width 18 height 13
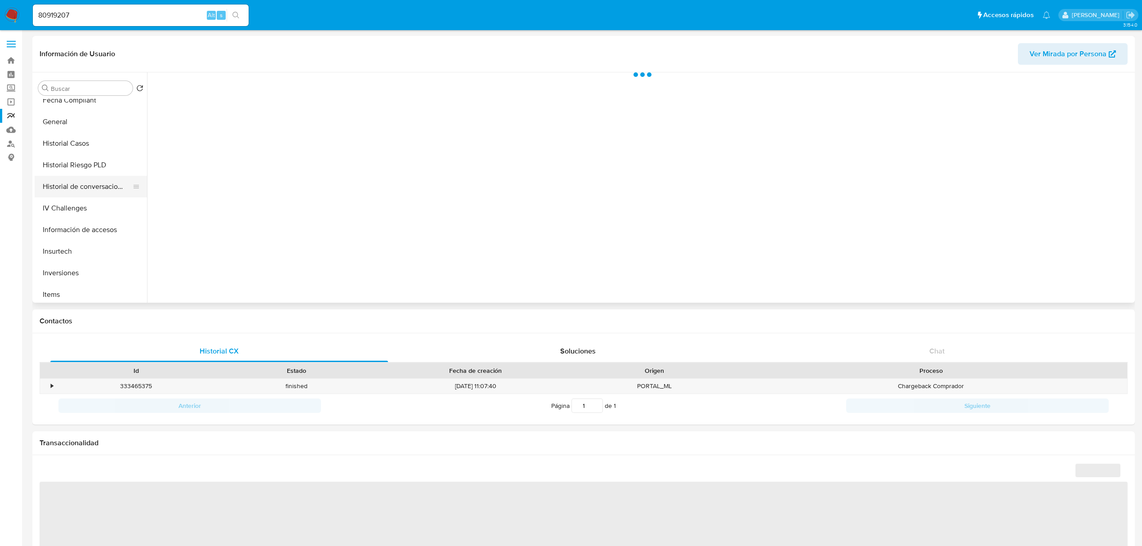
scroll to position [299, 0]
select select "10"
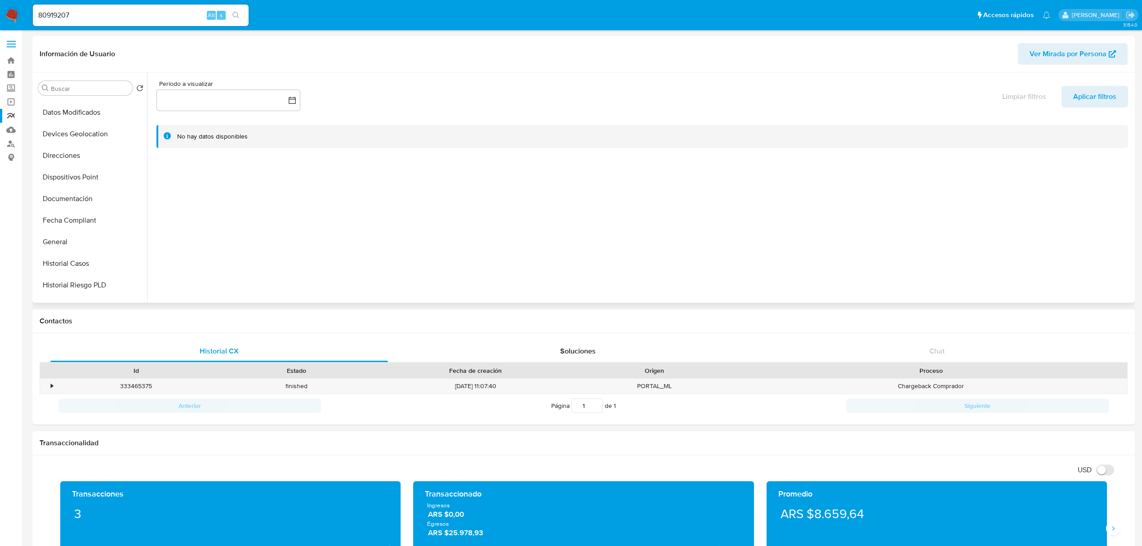
scroll to position [180, 0]
click at [76, 217] on button "General" at bounding box center [87, 211] width 105 height 22
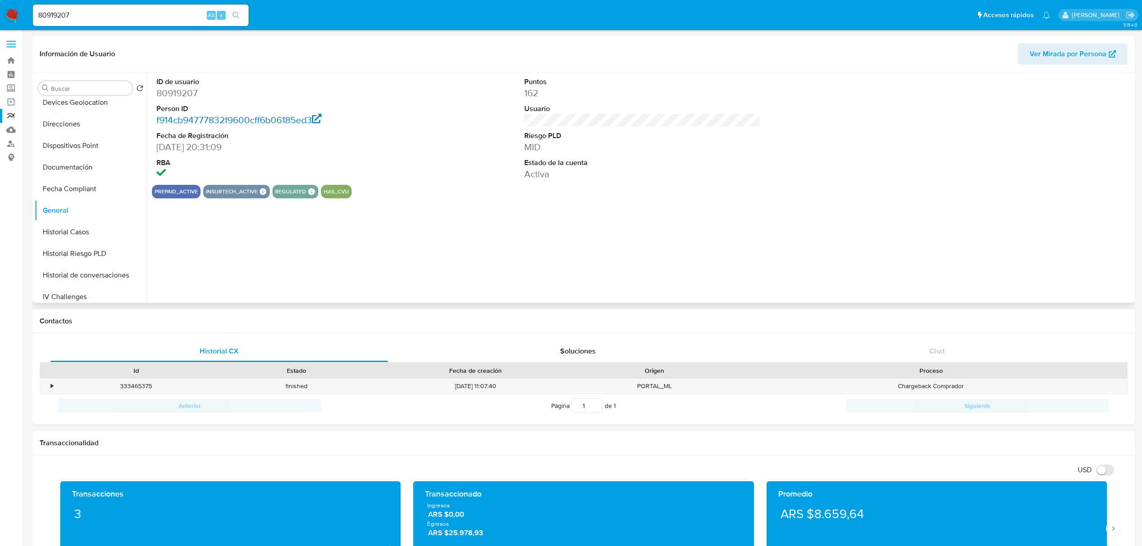
click at [212, 123] on link "f914cb94777832f9600cff6b06185ed3" at bounding box center [238, 119] width 165 height 13
click at [9, 151] on link "Consolidado" at bounding box center [53, 158] width 107 height 14
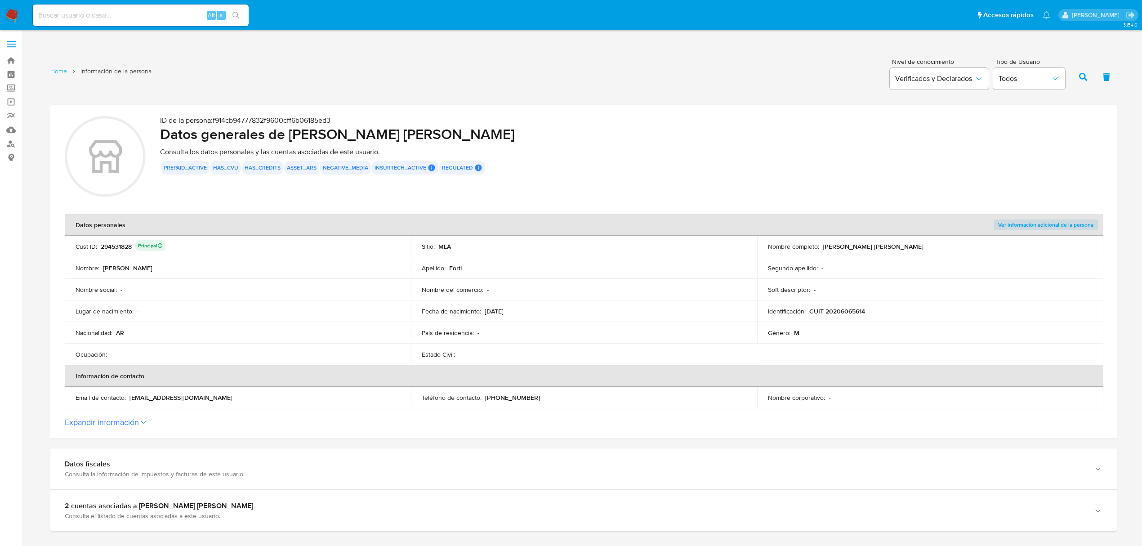
click at [114, 245] on div "294531828 Principal" at bounding box center [133, 246] width 65 height 13
click at [850, 309] on p "CUIT 20206065614" at bounding box center [837, 311] width 56 height 8
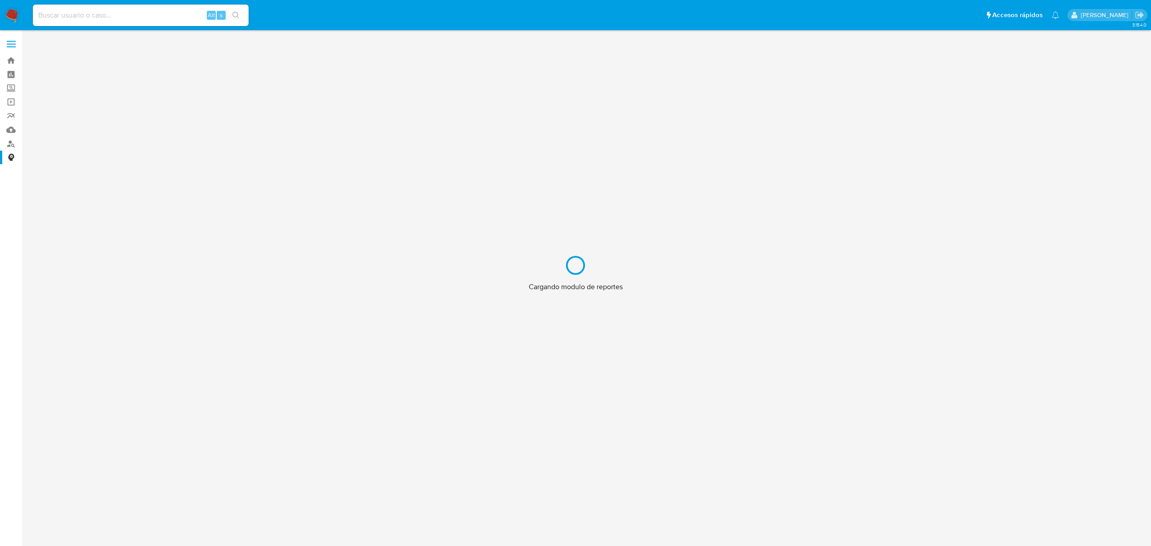
click at [12, 112] on div "Cargando modulo de reportes" at bounding box center [575, 273] width 1151 height 546
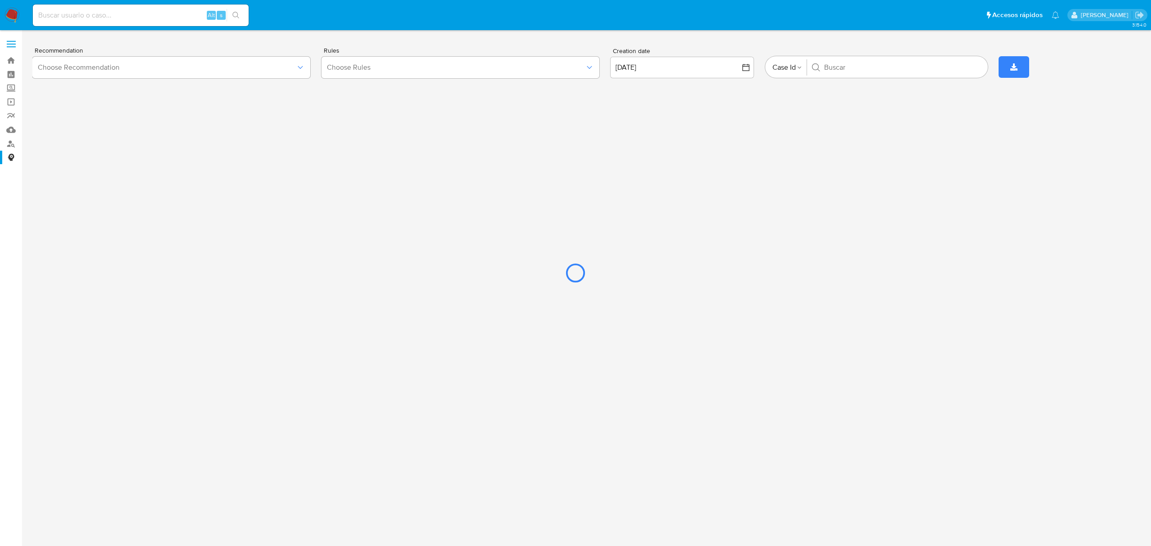
click at [8, 116] on div at bounding box center [575, 273] width 1151 height 546
click at [12, 143] on div at bounding box center [575, 273] width 1151 height 546
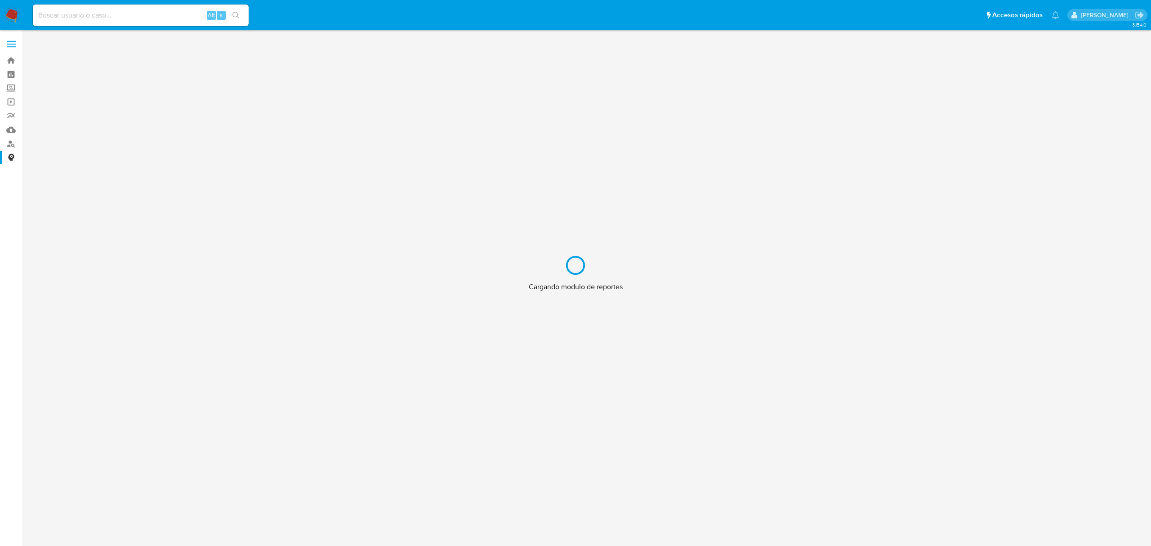
click at [10, 114] on div "Cargando modulo de reportes" at bounding box center [575, 273] width 1151 height 546
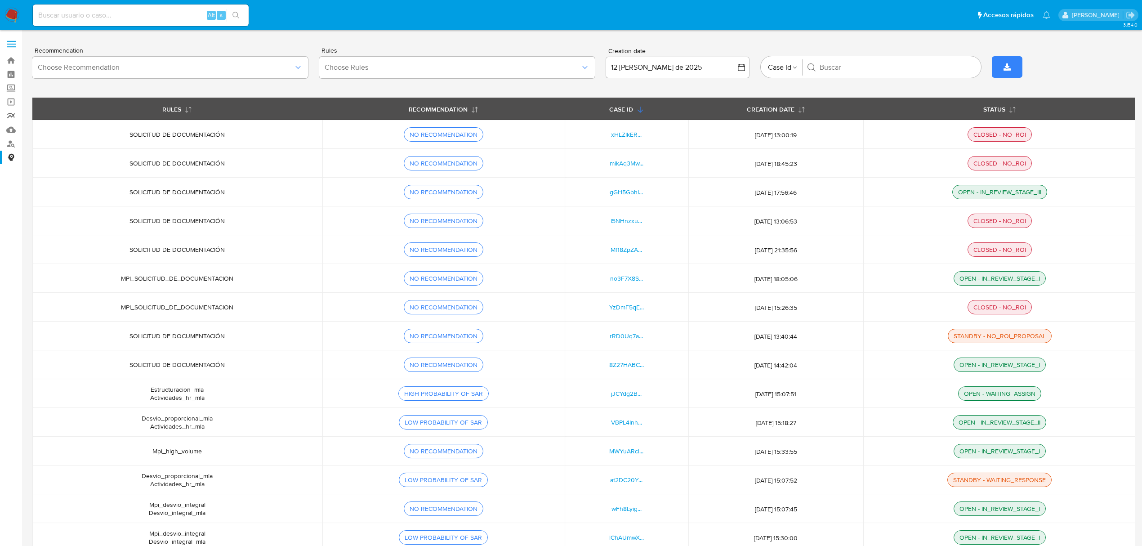
click at [9, 114] on link "Reportes" at bounding box center [53, 116] width 107 height 14
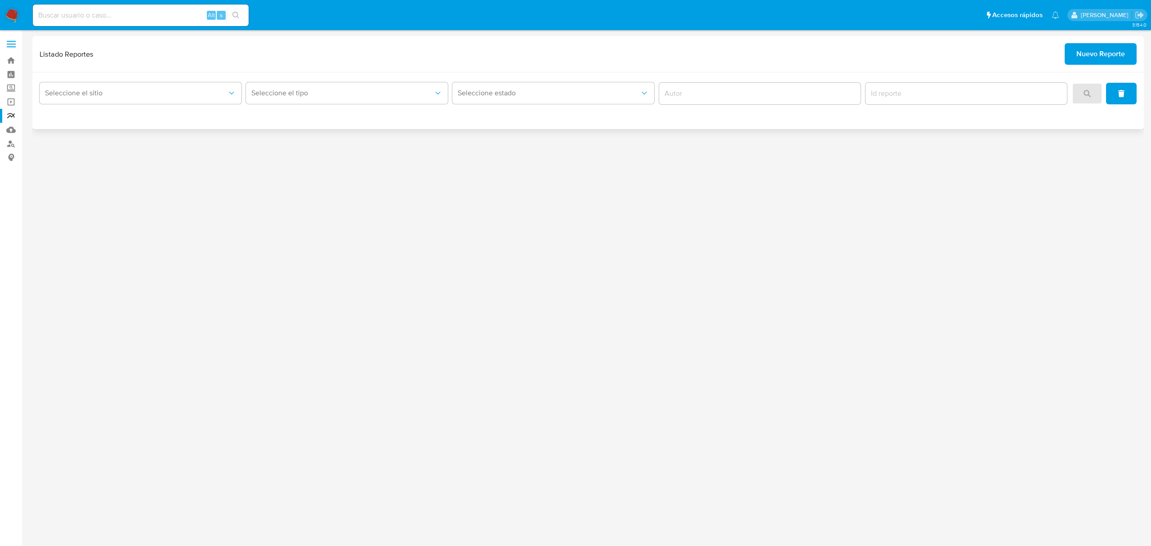
click at [1094, 49] on span "Nuevo Reporte" at bounding box center [1100, 54] width 49 height 20
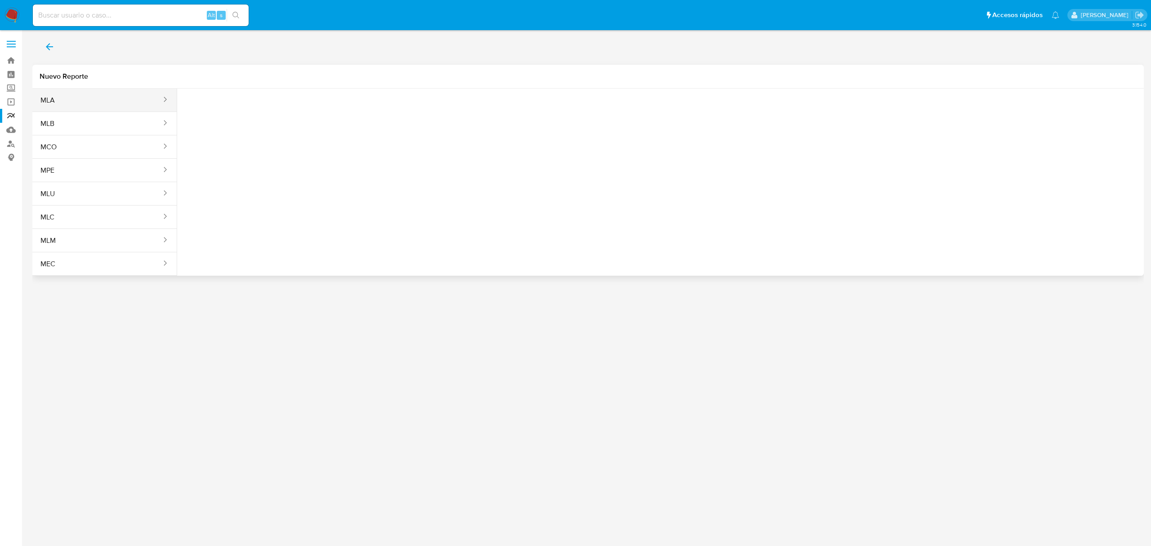
click at [130, 97] on button "MLA" at bounding box center [97, 100] width 130 height 22
click at [234, 112] on span "Seleccione una opcion" at bounding box center [229, 112] width 79 height 9
click at [233, 156] on span "LEGAJO UNICO" at bounding box center [215, 158] width 50 height 9
click at [360, 119] on button "CDI" at bounding box center [339, 113] width 99 height 22
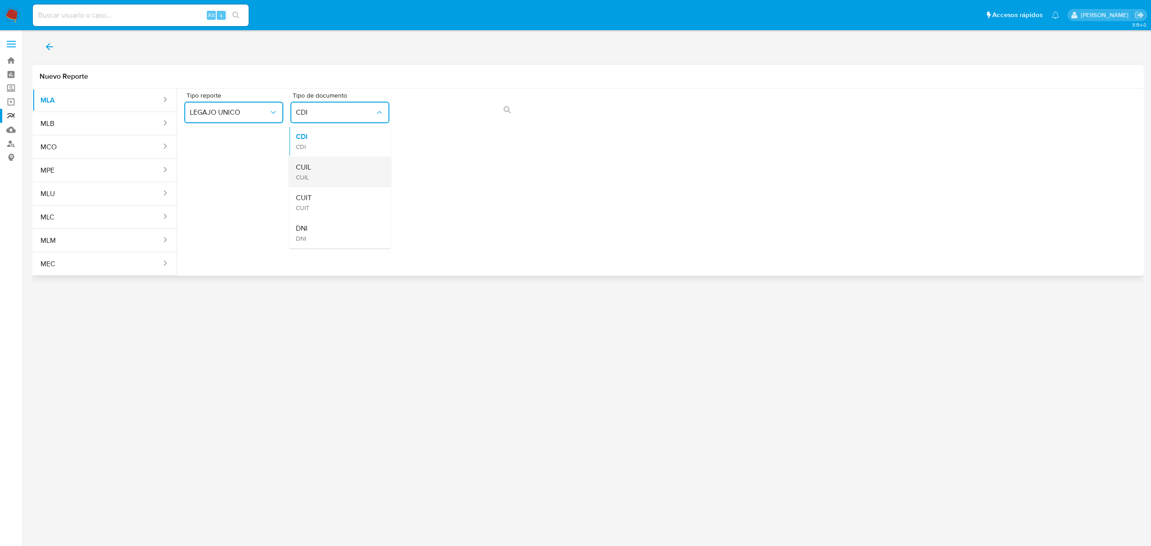
click at [354, 164] on div "CUIL CUIL" at bounding box center [337, 171] width 83 height 31
click at [499, 108] on button "action-search" at bounding box center [507, 110] width 31 height 22
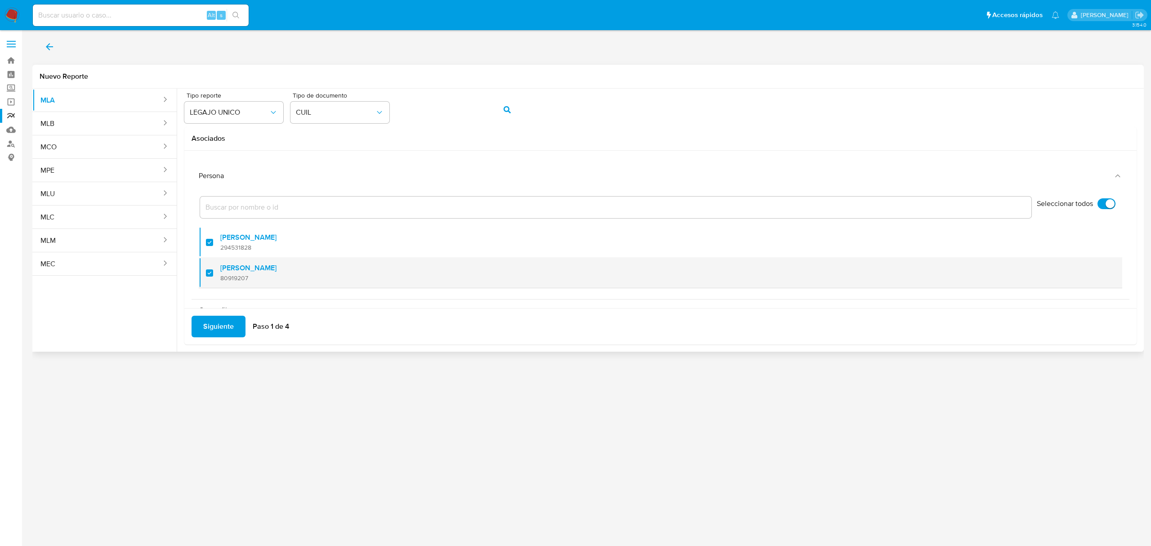
click at [211, 272] on div at bounding box center [213, 272] width 14 height 21
checkbox input "false"
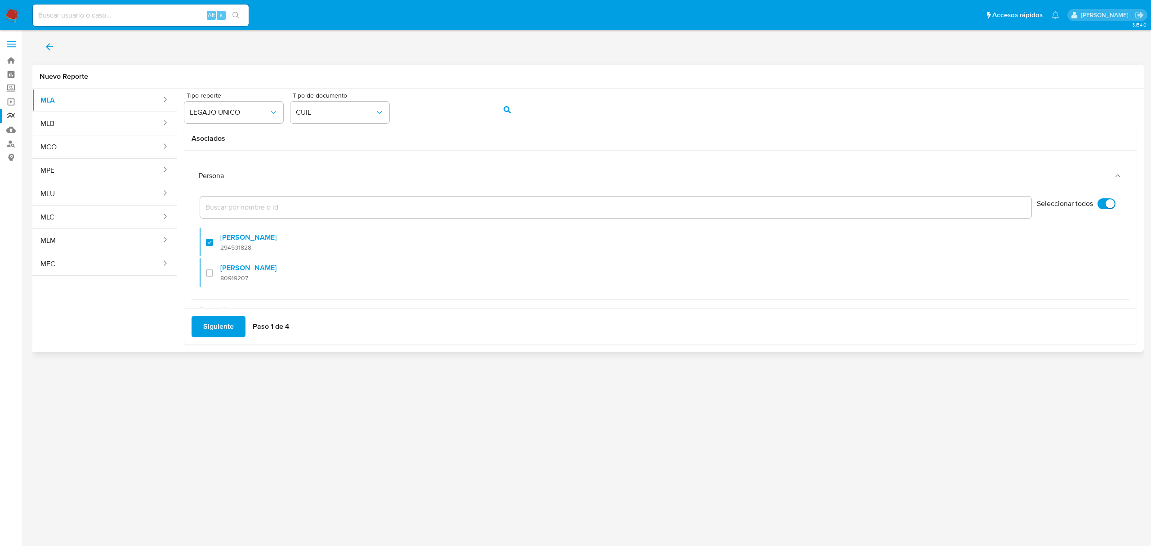
click at [216, 320] on span "Siguiente" at bounding box center [218, 326] width 31 height 20
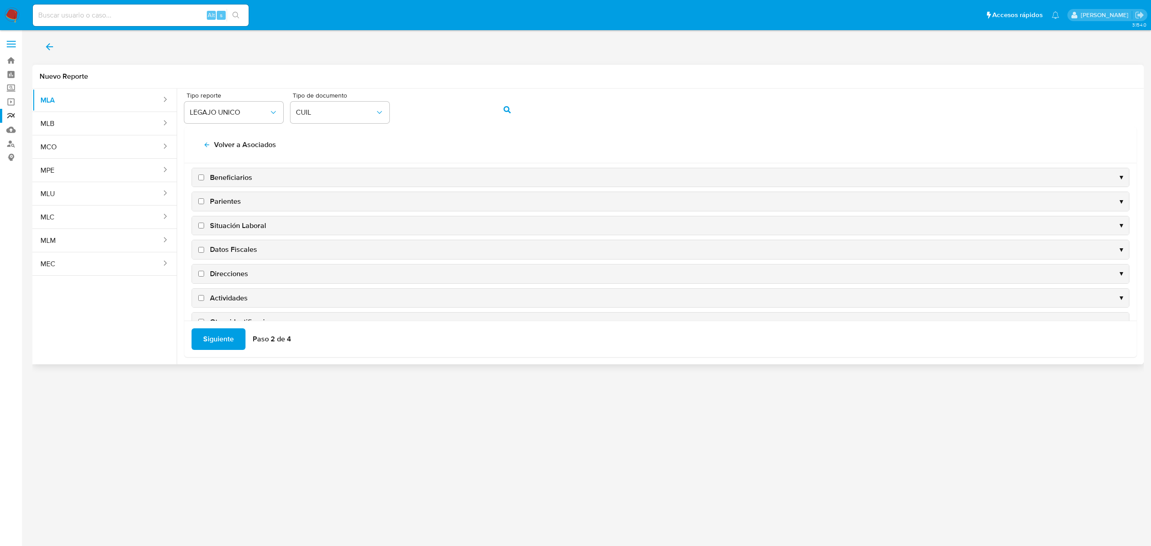
scroll to position [90, 0]
click at [234, 204] on span "Datos Fiscales" at bounding box center [233, 203] width 47 height 10
click at [204, 204] on input "Datos Fiscales" at bounding box center [201, 203] width 6 height 6
checkbox input "true"
click at [231, 225] on span "Direcciones" at bounding box center [229, 227] width 38 height 10
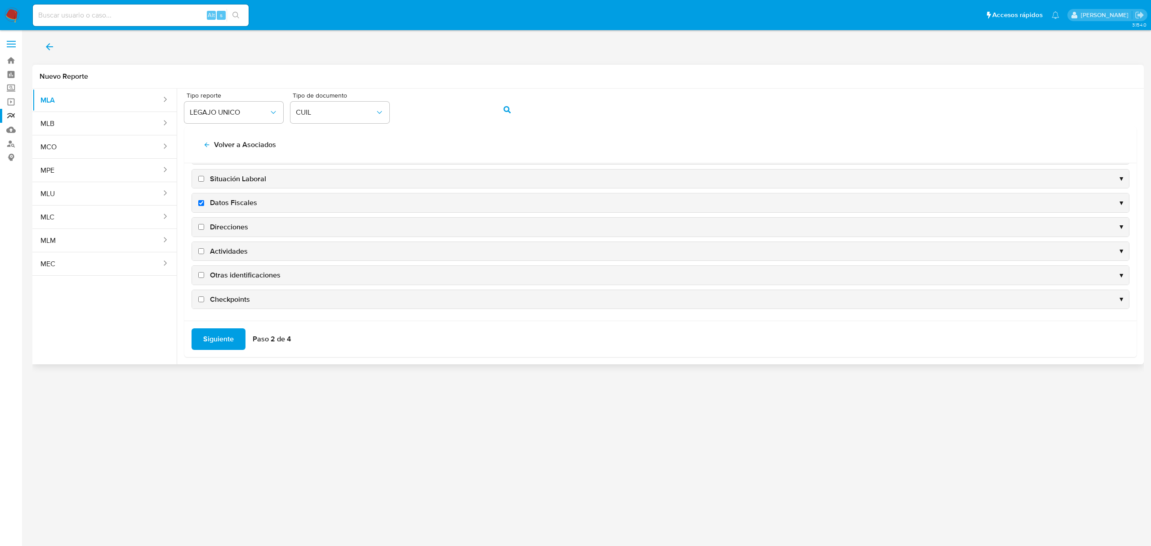
click at [204, 225] on input "Direcciones" at bounding box center [201, 227] width 6 height 6
checkbox input "true"
click at [231, 249] on span "Actividades" at bounding box center [229, 251] width 38 height 10
click at [204, 249] on input "Actividades" at bounding box center [201, 251] width 6 height 6
checkbox input "true"
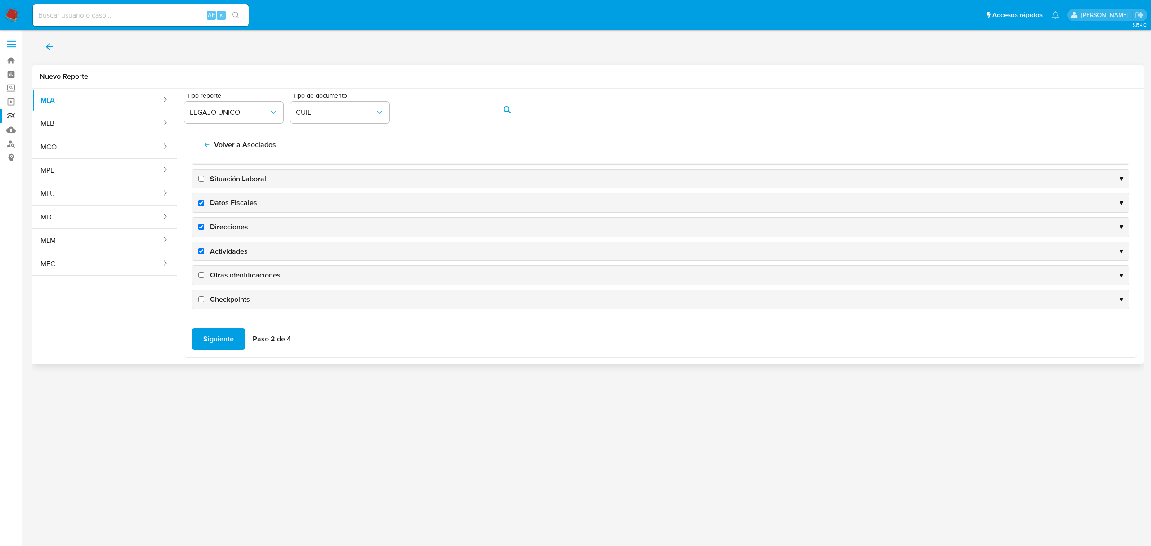
click at [235, 277] on span "Otras identificaciones" at bounding box center [245, 275] width 71 height 10
click at [204, 277] on input "Otras identificaciones" at bounding box center [201, 275] width 6 height 6
checkbox input "true"
click at [220, 340] on span "Siguiente" at bounding box center [218, 339] width 31 height 20
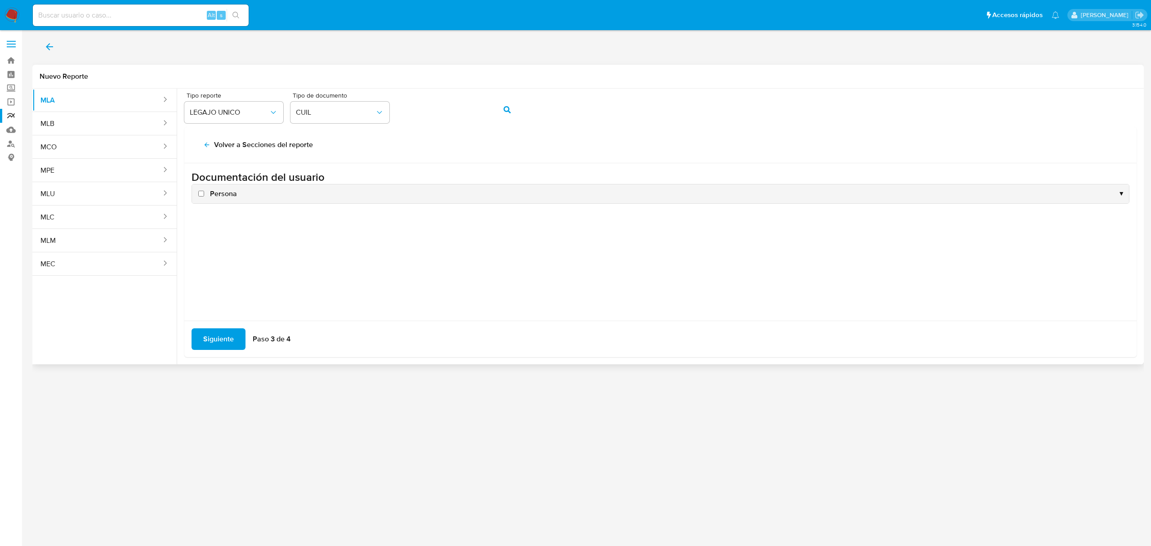
click at [216, 192] on span "Persona" at bounding box center [223, 194] width 27 height 10
click at [204, 192] on input "Persona" at bounding box center [201, 194] width 6 height 6
checkbox input "true"
click at [218, 343] on span "Siguiente" at bounding box center [218, 339] width 31 height 20
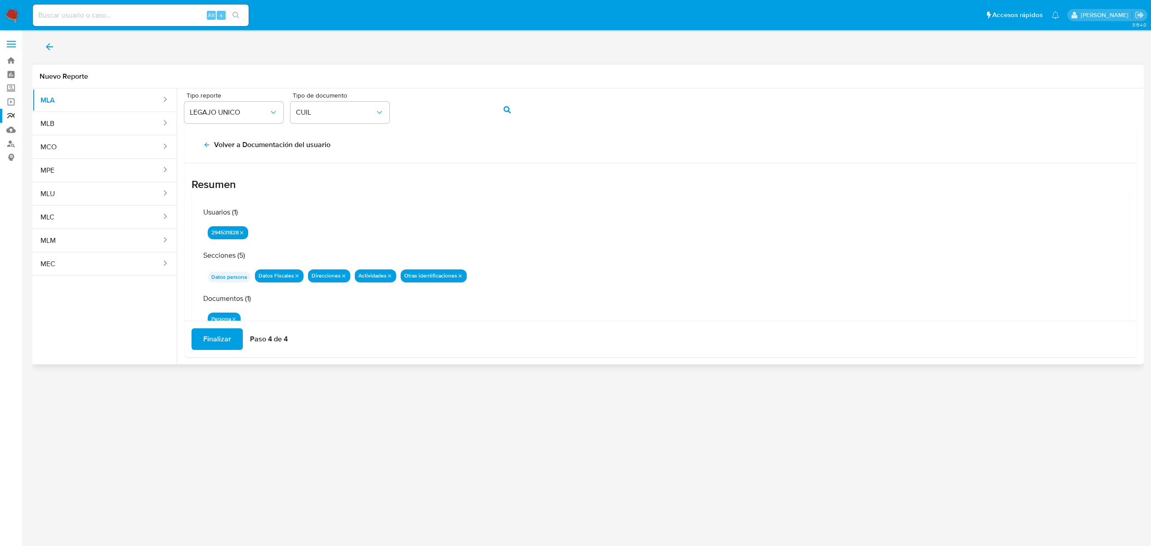
click at [222, 337] on span "Finalizar" at bounding box center [217, 339] width 28 height 20
